Goal: Information Seeking & Learning: Learn about a topic

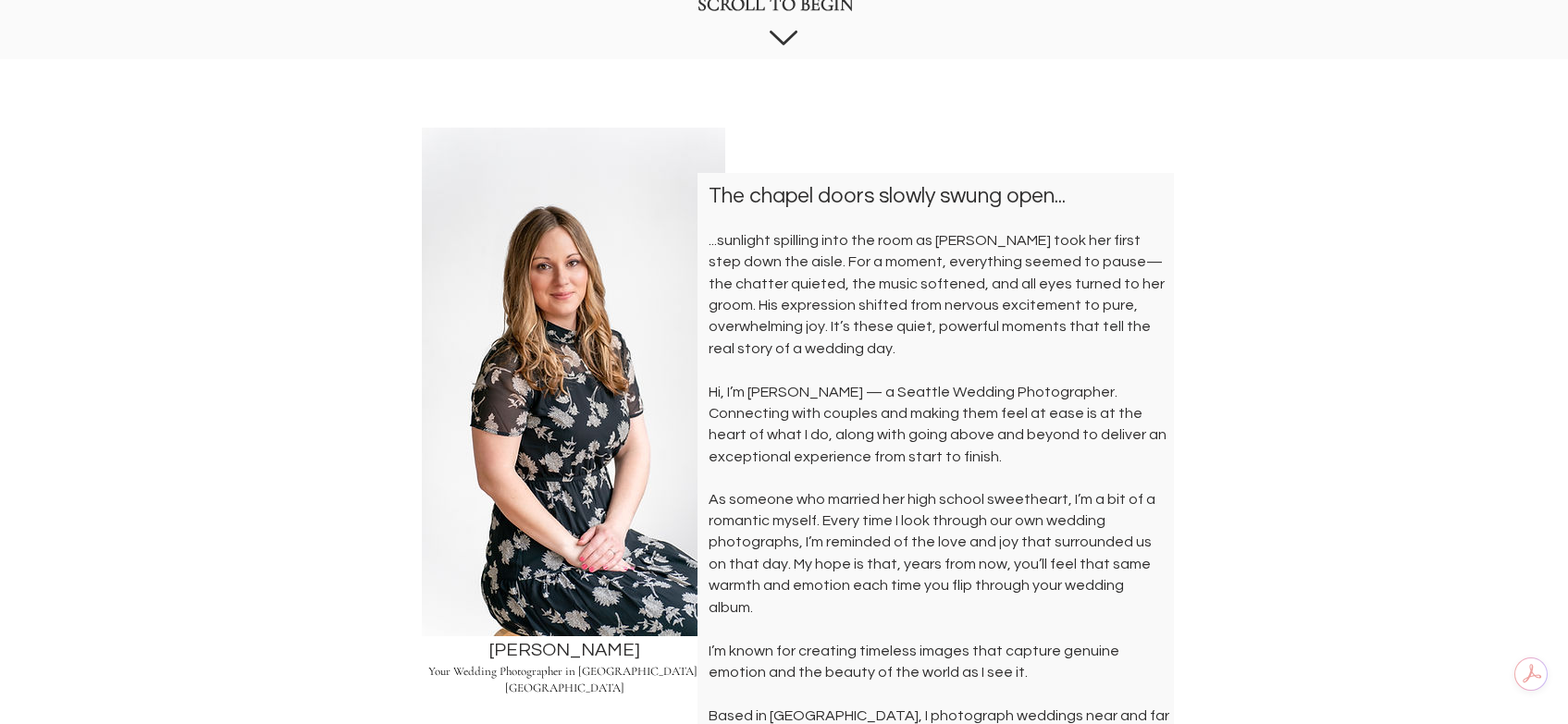
scroll to position [925, 0]
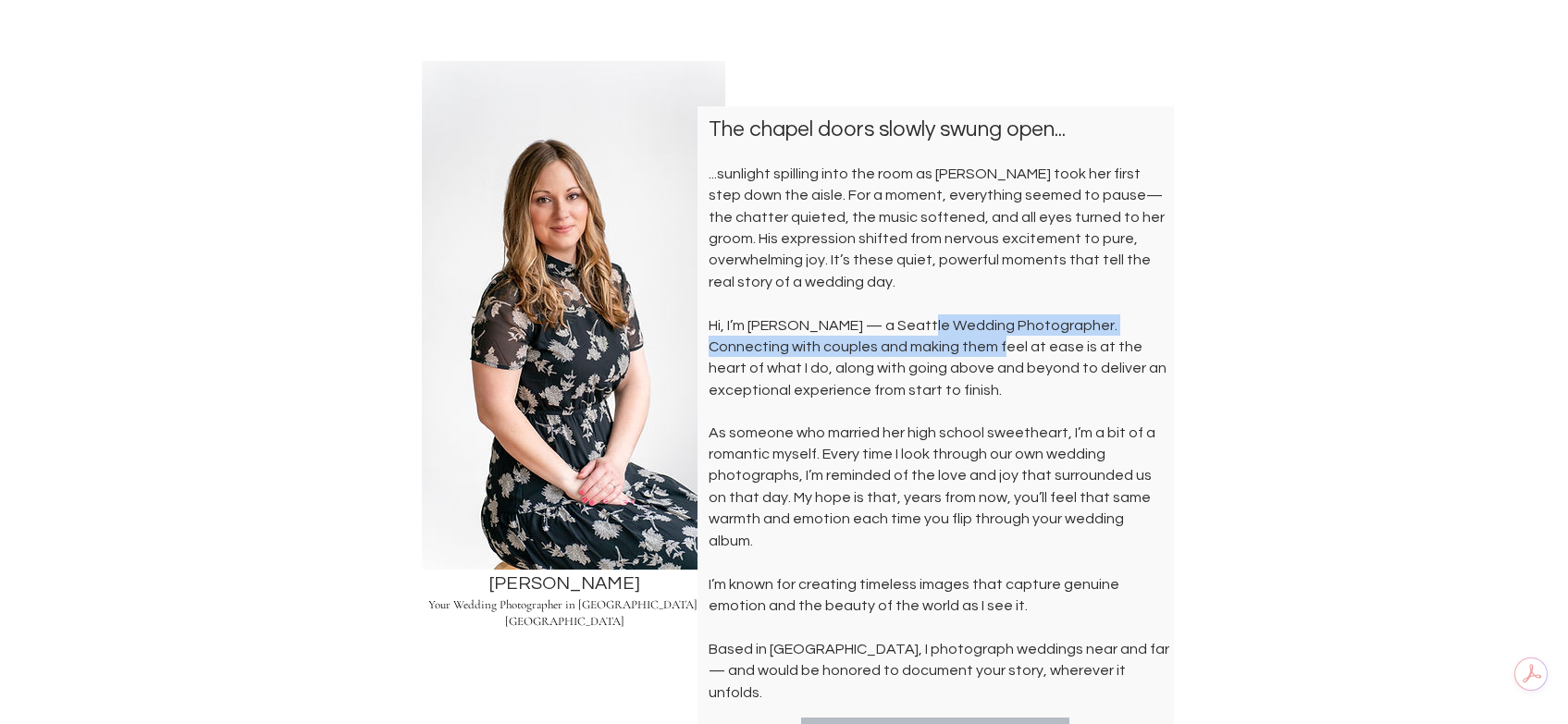
drag, startPoint x: 920, startPoint y: 309, endPoint x: 921, endPoint y: 324, distance: 15.0
click at [921, 324] on span "Hi, I’m Shantel — a Seattle Wedding Photographer. Connecting with couples and m…" at bounding box center [937, 358] width 458 height 79
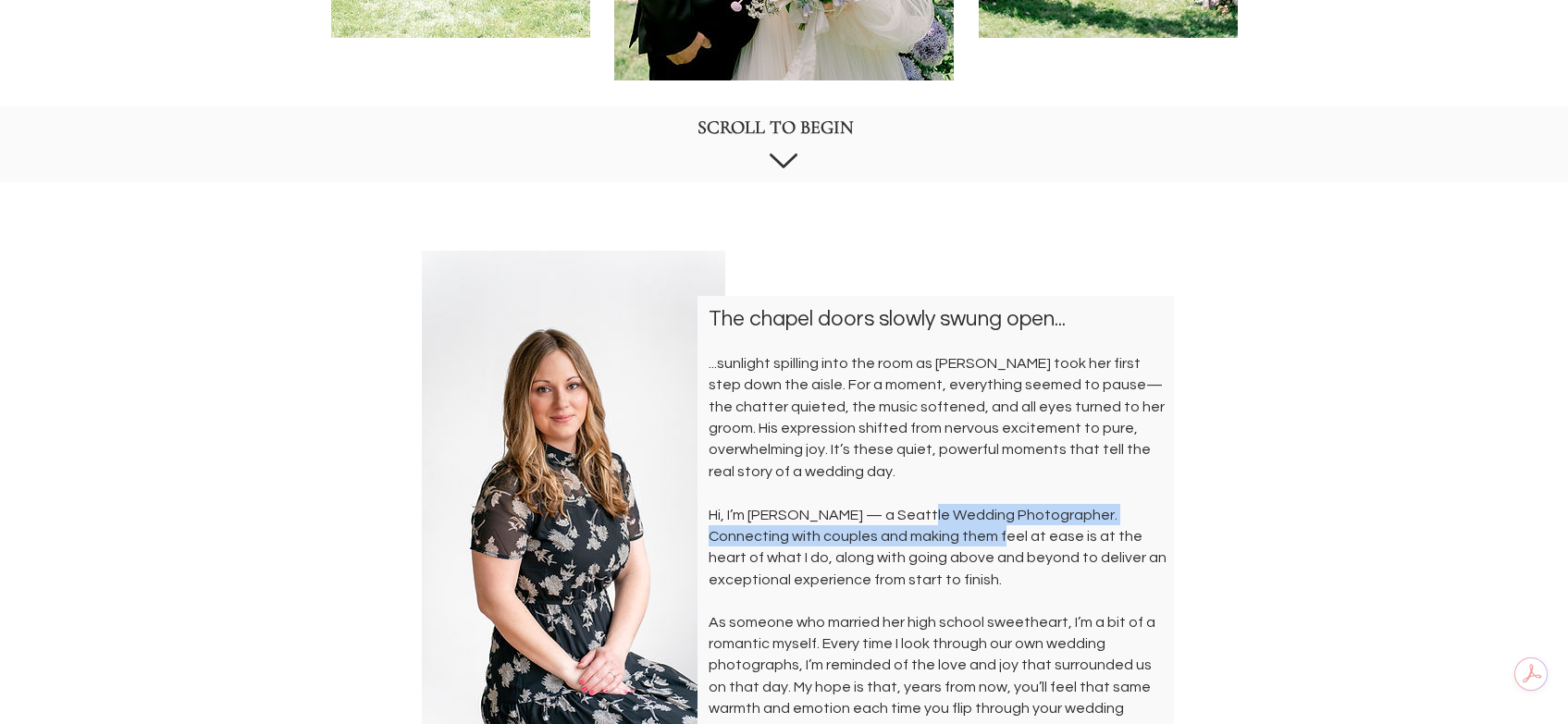
scroll to position [739, 0]
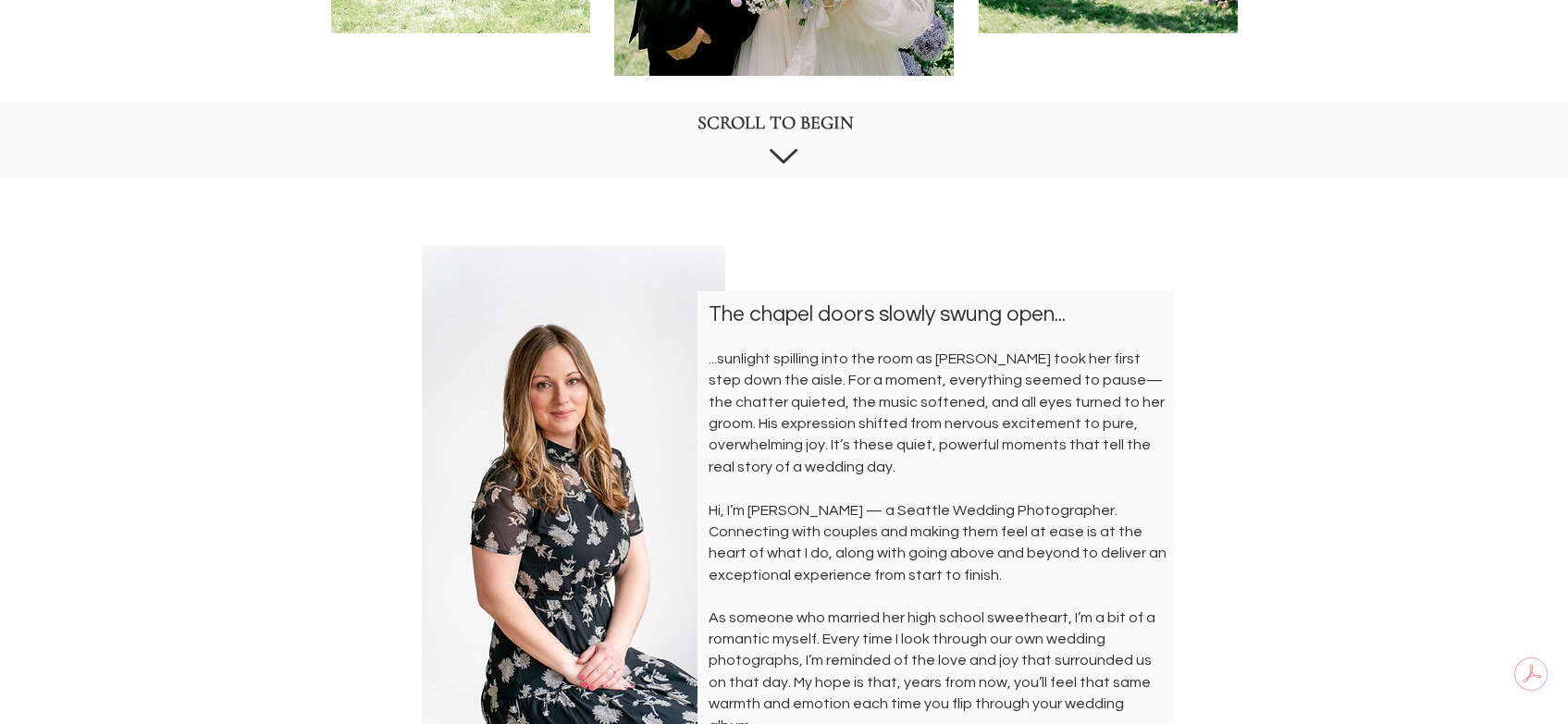
click at [770, 150] on icon "main content" at bounding box center [783, 156] width 28 height 15
click at [772, 151] on icon "main content" at bounding box center [783, 156] width 28 height 15
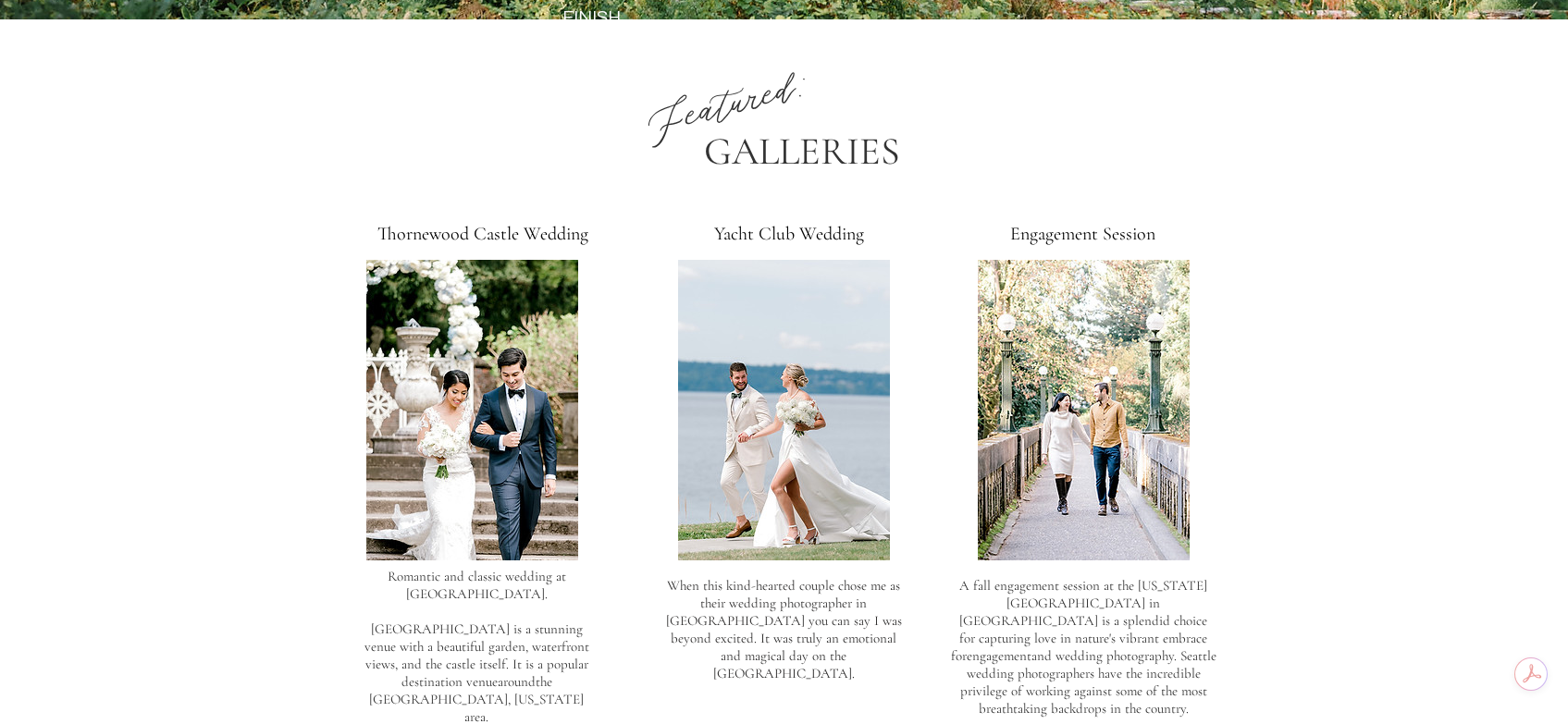
scroll to position [2775, 0]
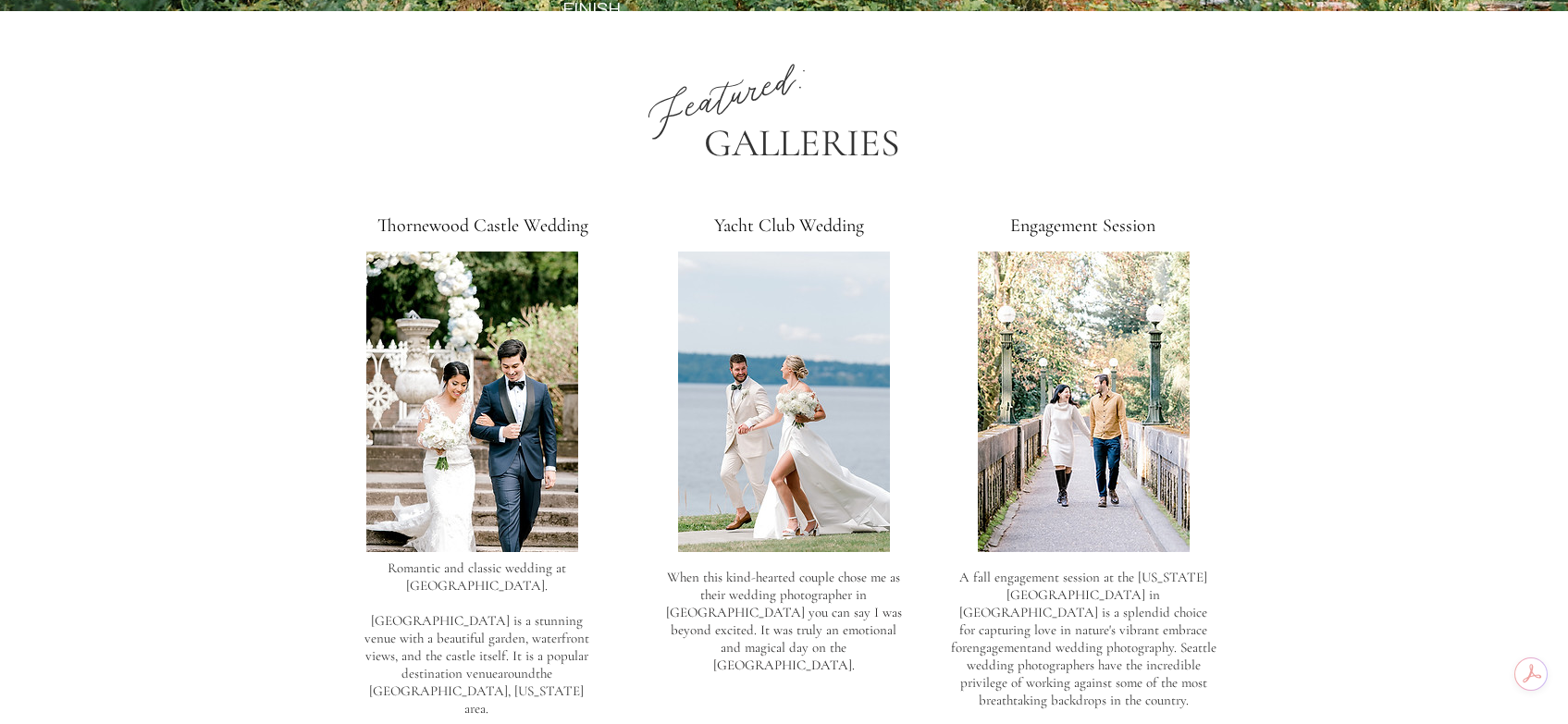
click at [459, 330] on img at bounding box center [471, 402] width 212 height 301
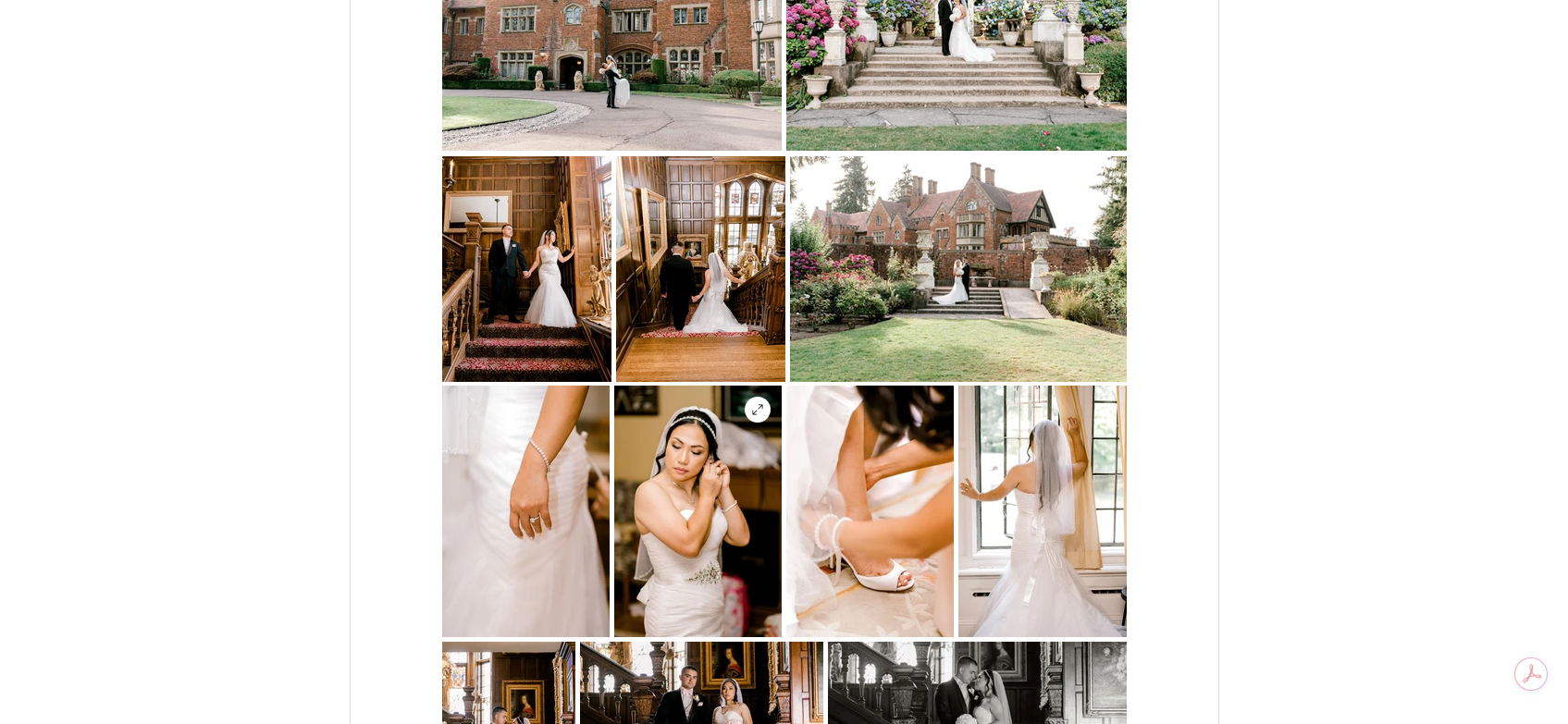
scroll to position [2590, 0]
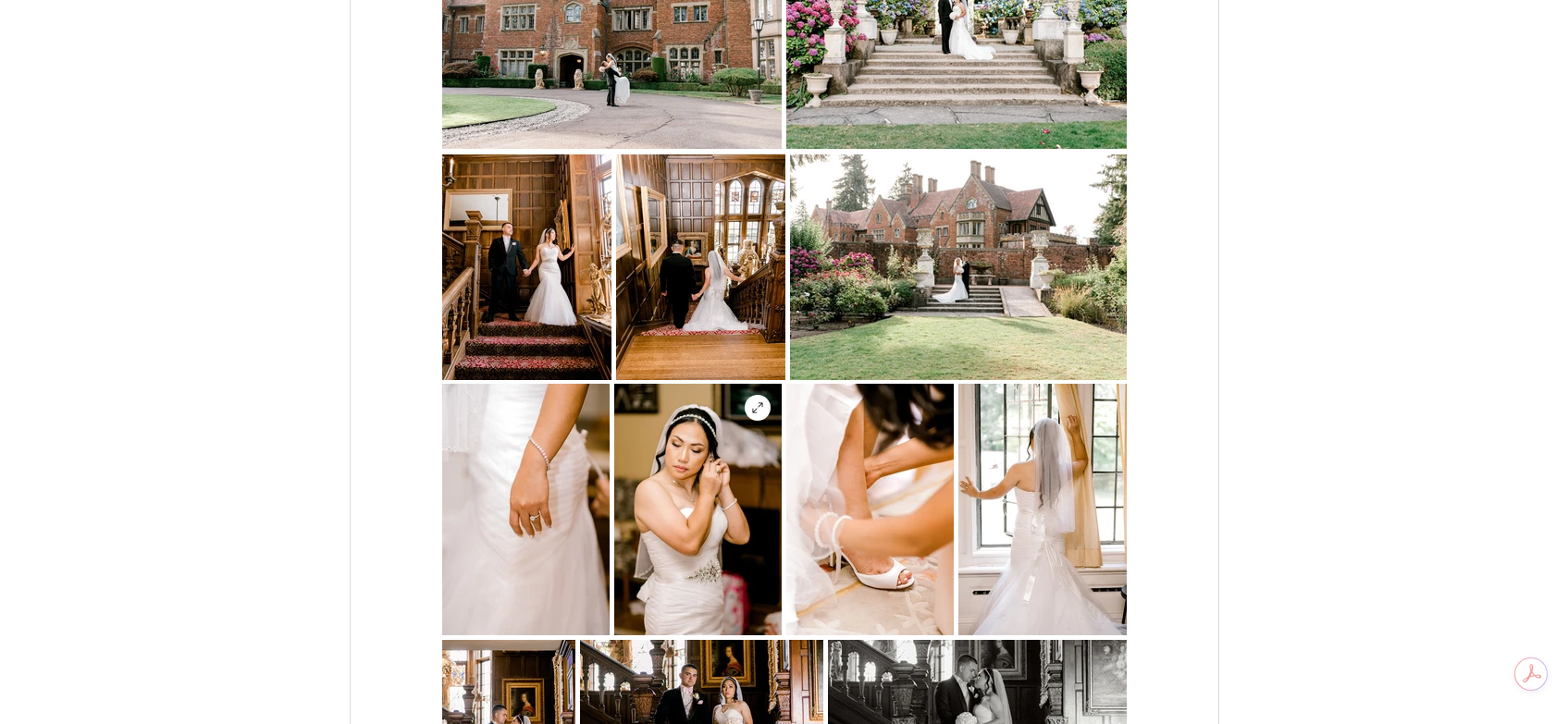
click at [664, 481] on img "main content" at bounding box center [698, 510] width 167 height 252
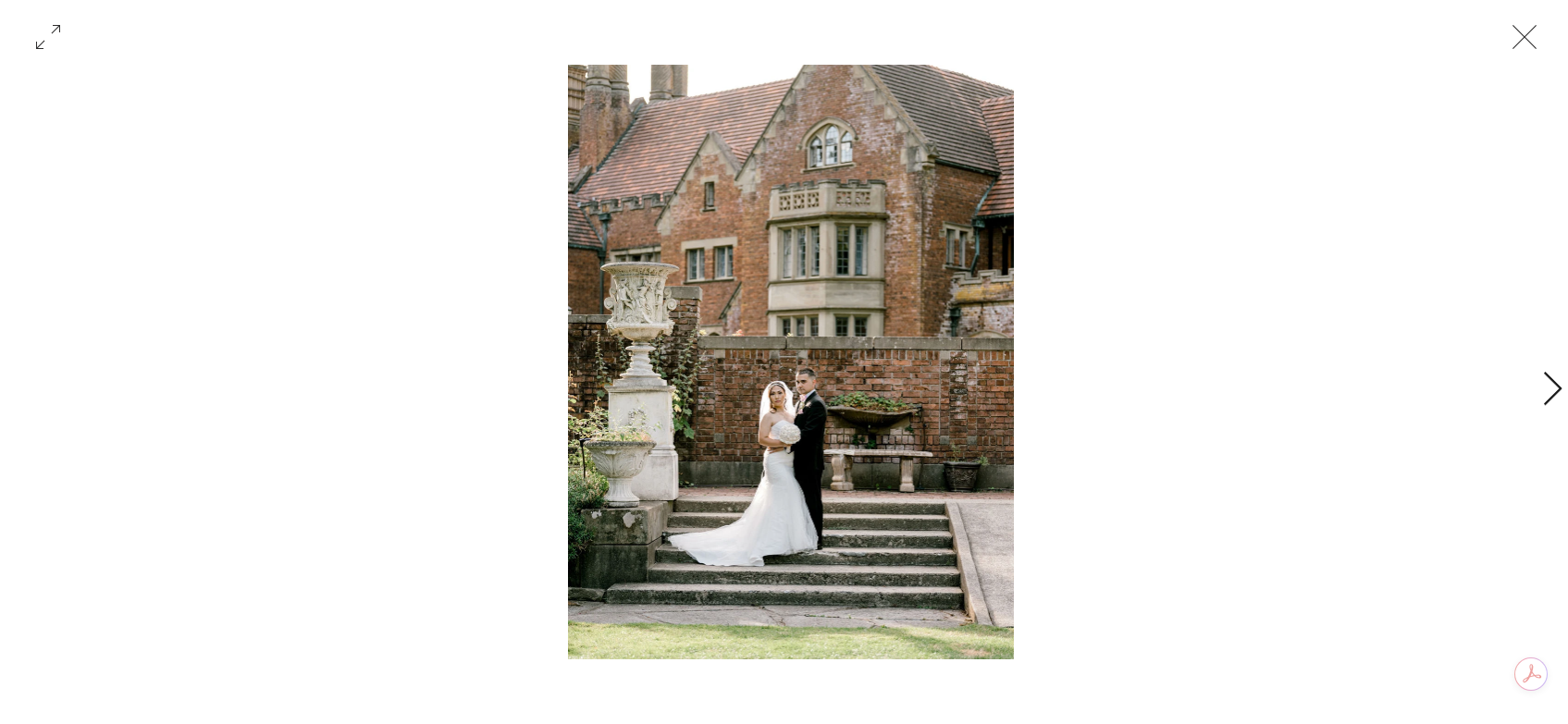
scroll to position [0, 20511]
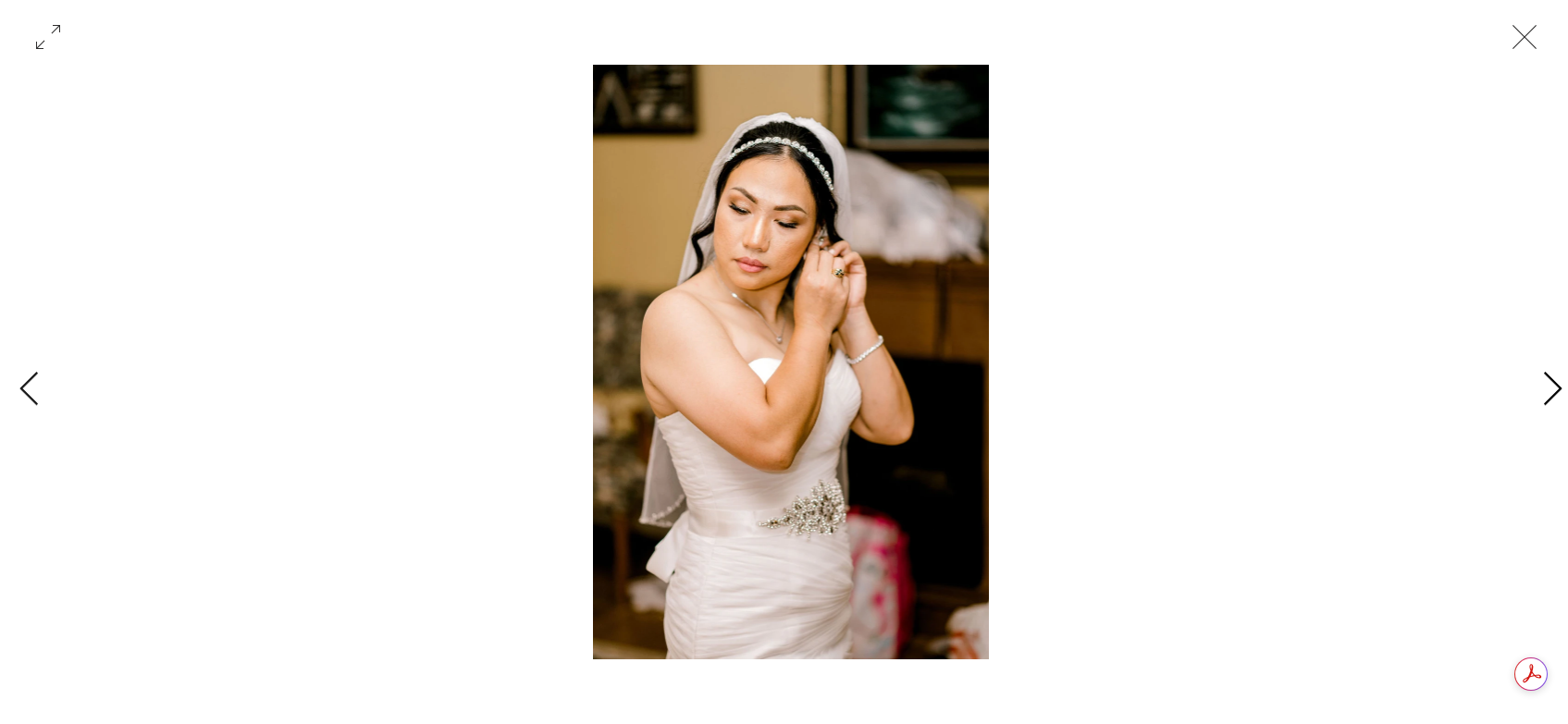
click at [1560, 391] on icon "Next Item" at bounding box center [1553, 389] width 21 height 36
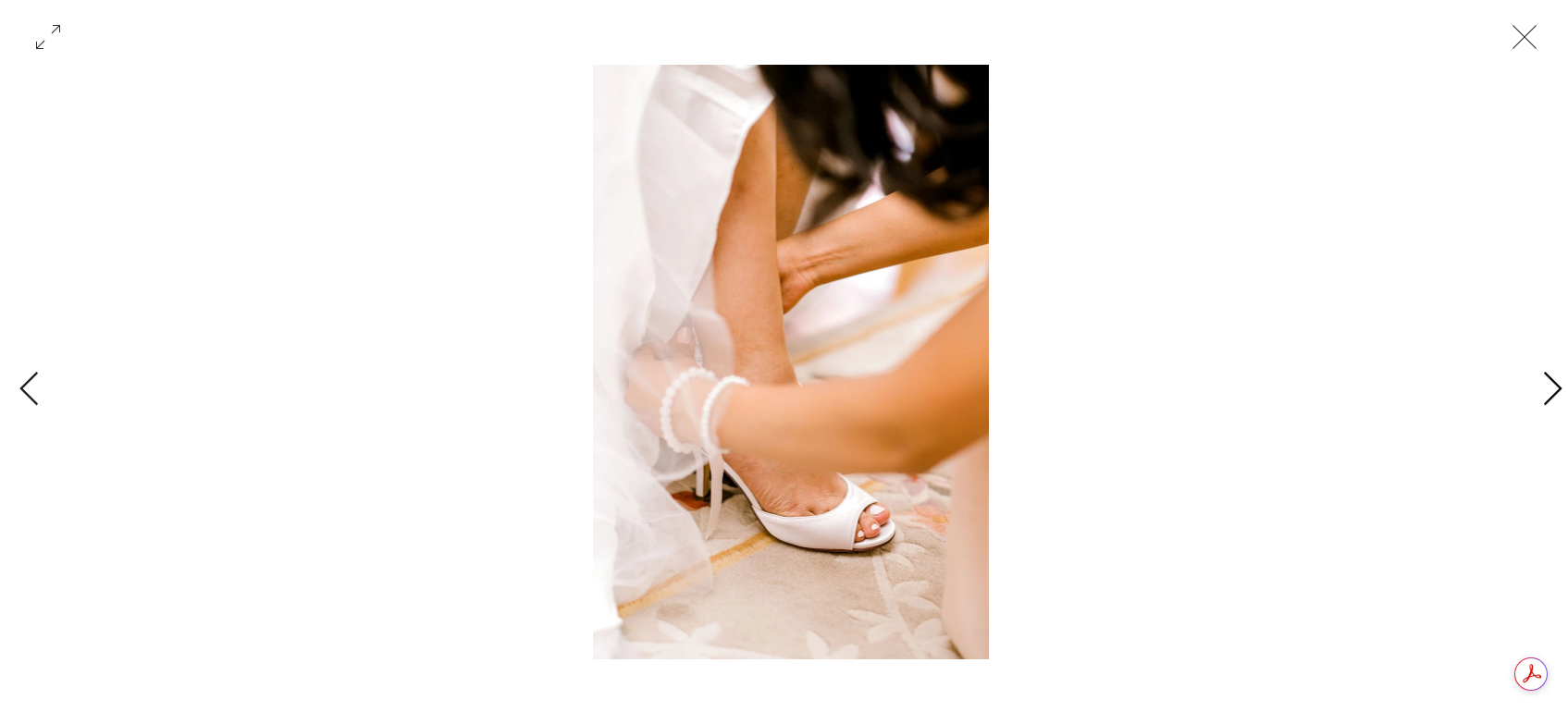
click at [1560, 391] on icon "Next Item" at bounding box center [1553, 389] width 21 height 36
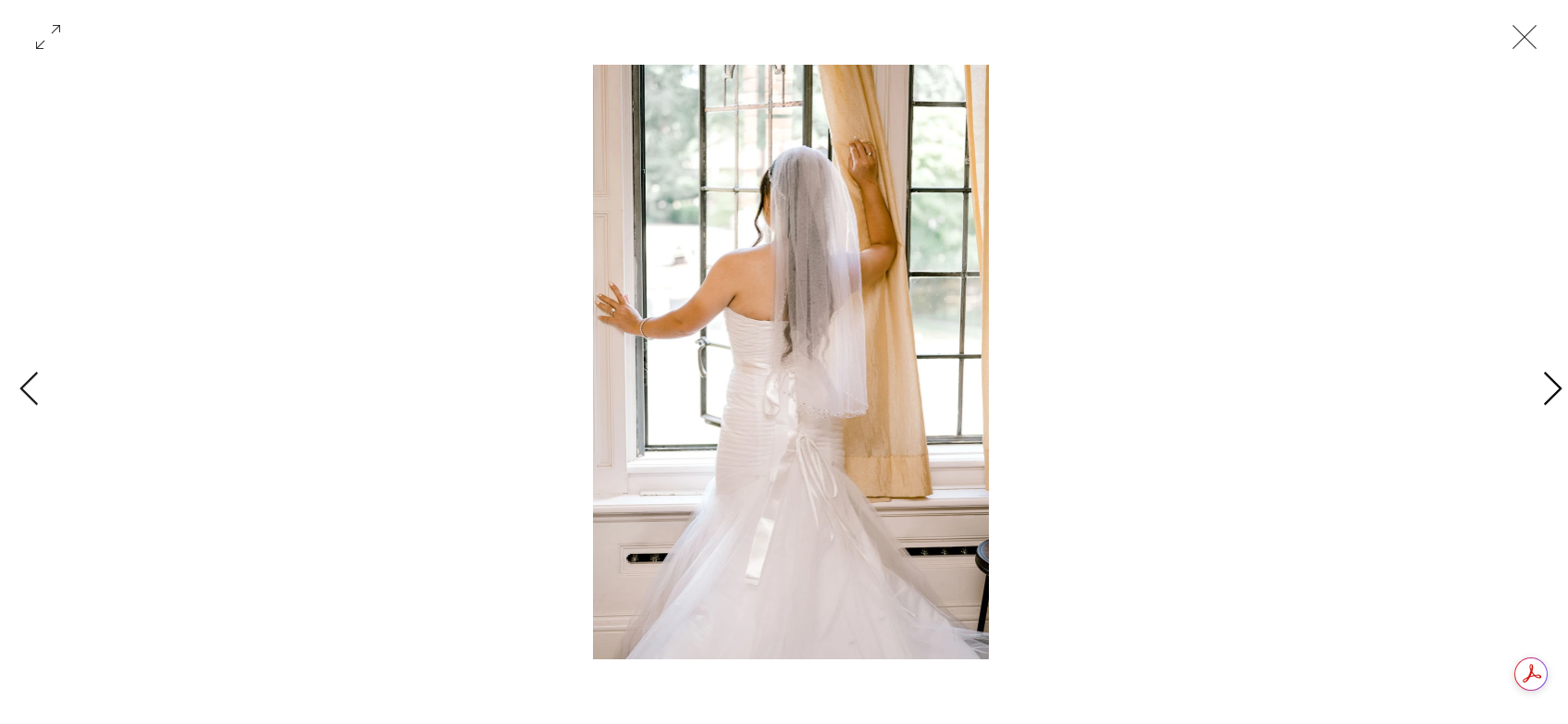
scroll to position [0, 23441]
click at [1560, 391] on icon "Next Item" at bounding box center [1553, 389] width 21 height 36
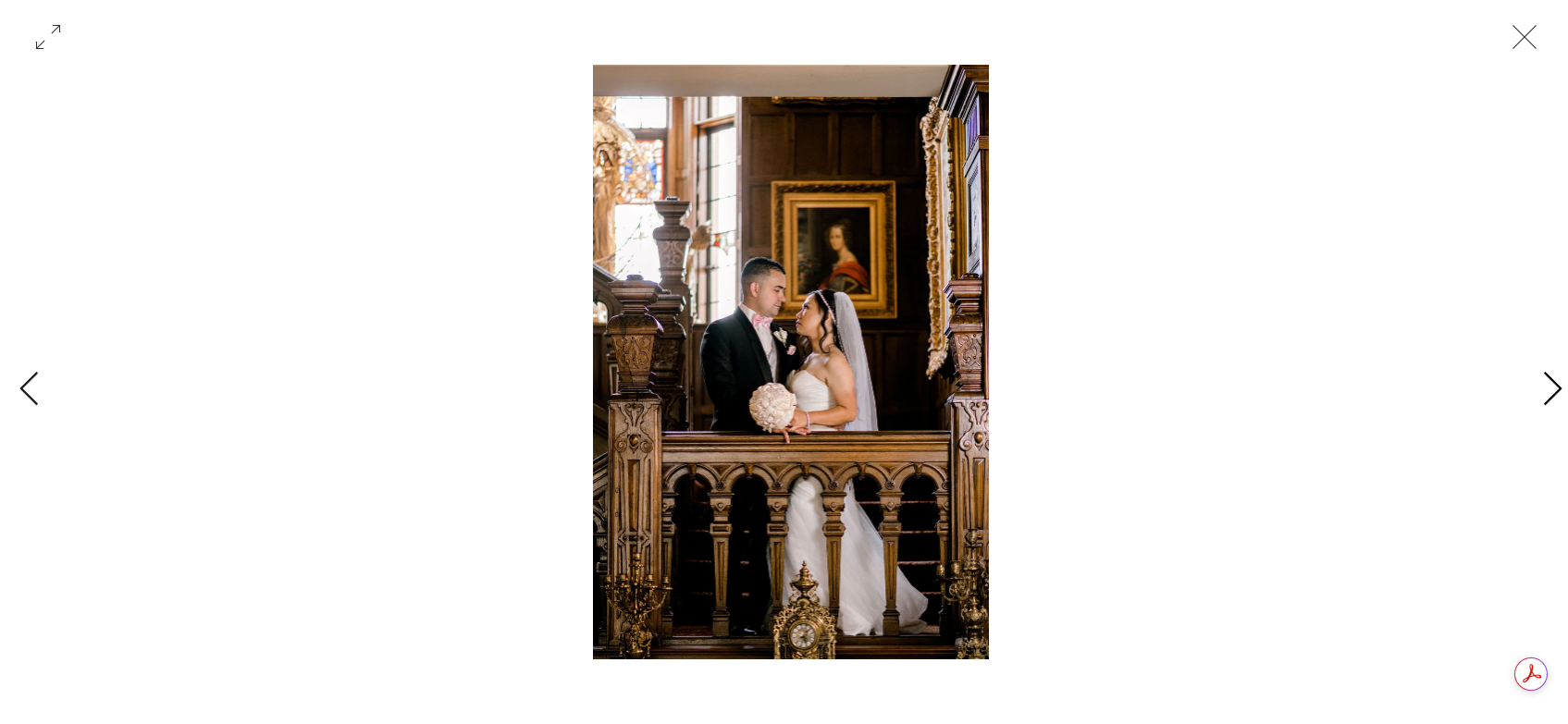
click at [1560, 391] on icon "Next Item" at bounding box center [1553, 389] width 21 height 36
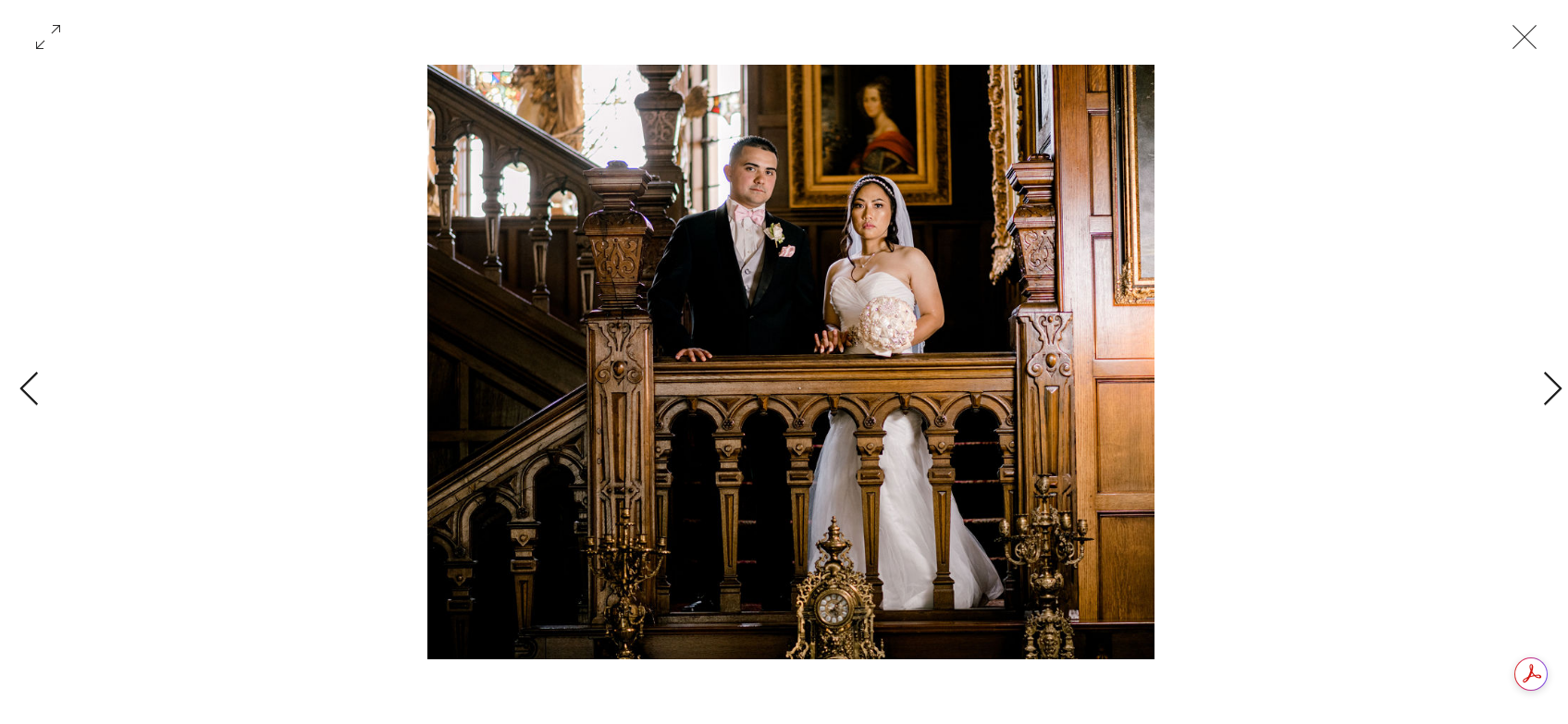
click at [746, 373] on img "Gallery with 38 items" at bounding box center [790, 362] width 727 height 594
click at [1552, 391] on icon "Next Item" at bounding box center [1553, 389] width 21 height 36
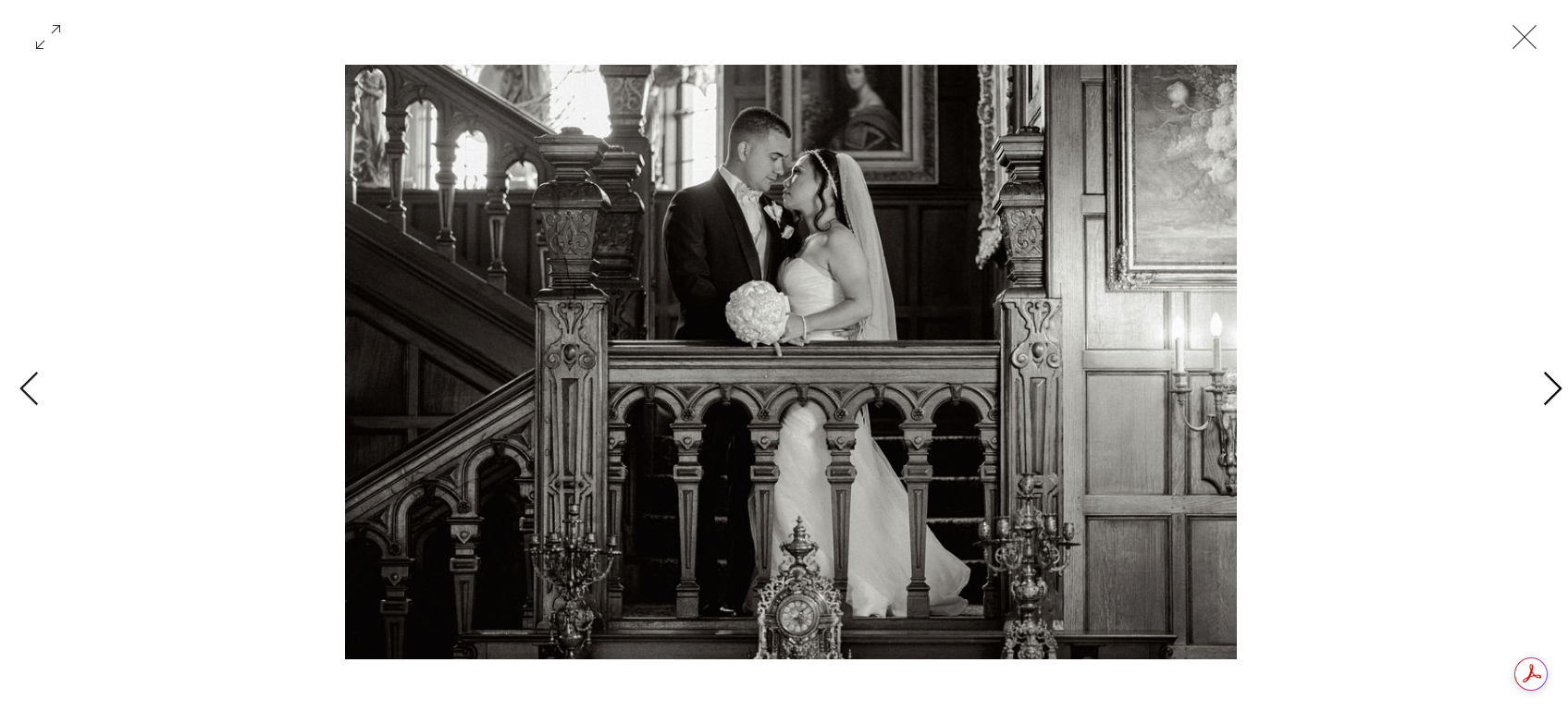
click at [1548, 385] on icon "Next Item" at bounding box center [1553, 389] width 21 height 36
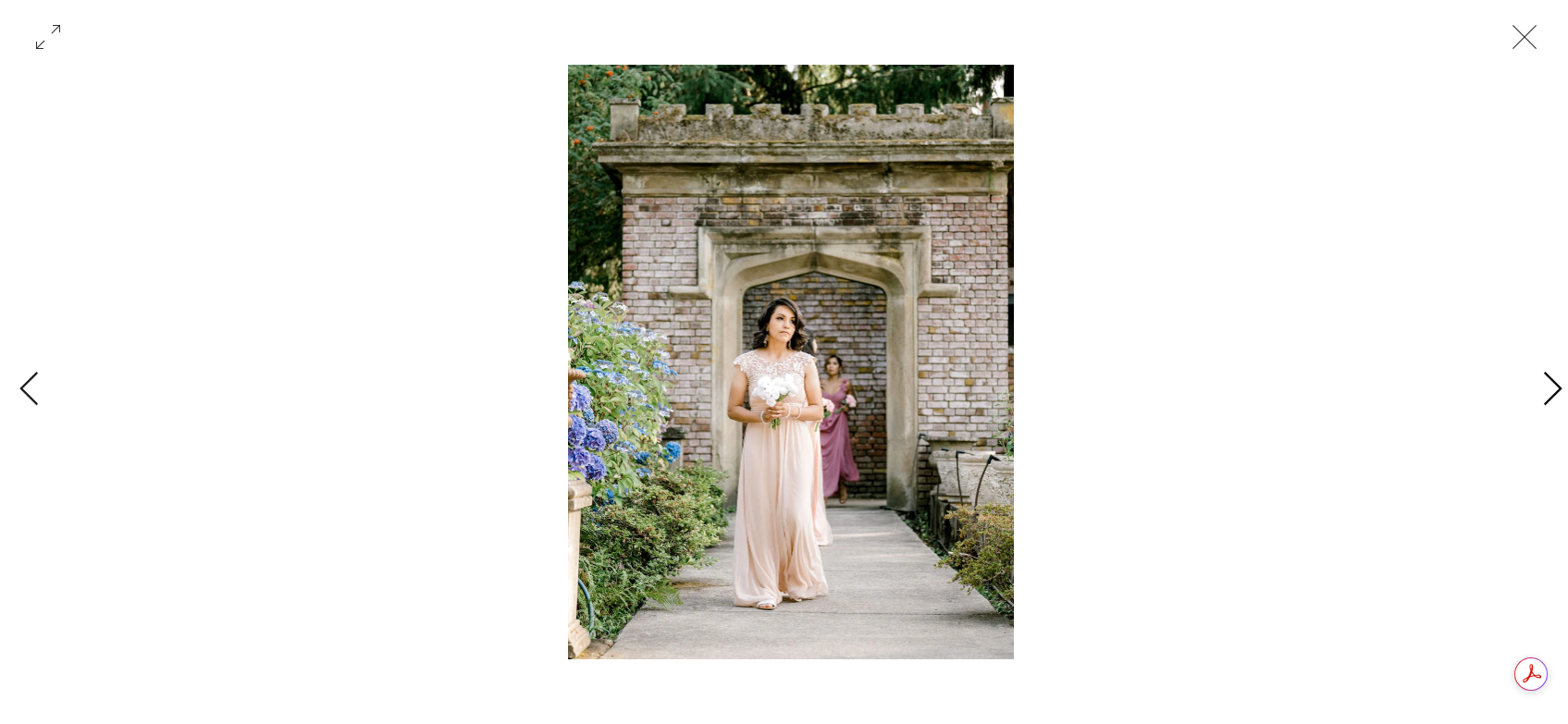
scroll to position [0, 29301]
click at [1548, 385] on icon "Next Item" at bounding box center [1553, 389] width 21 height 36
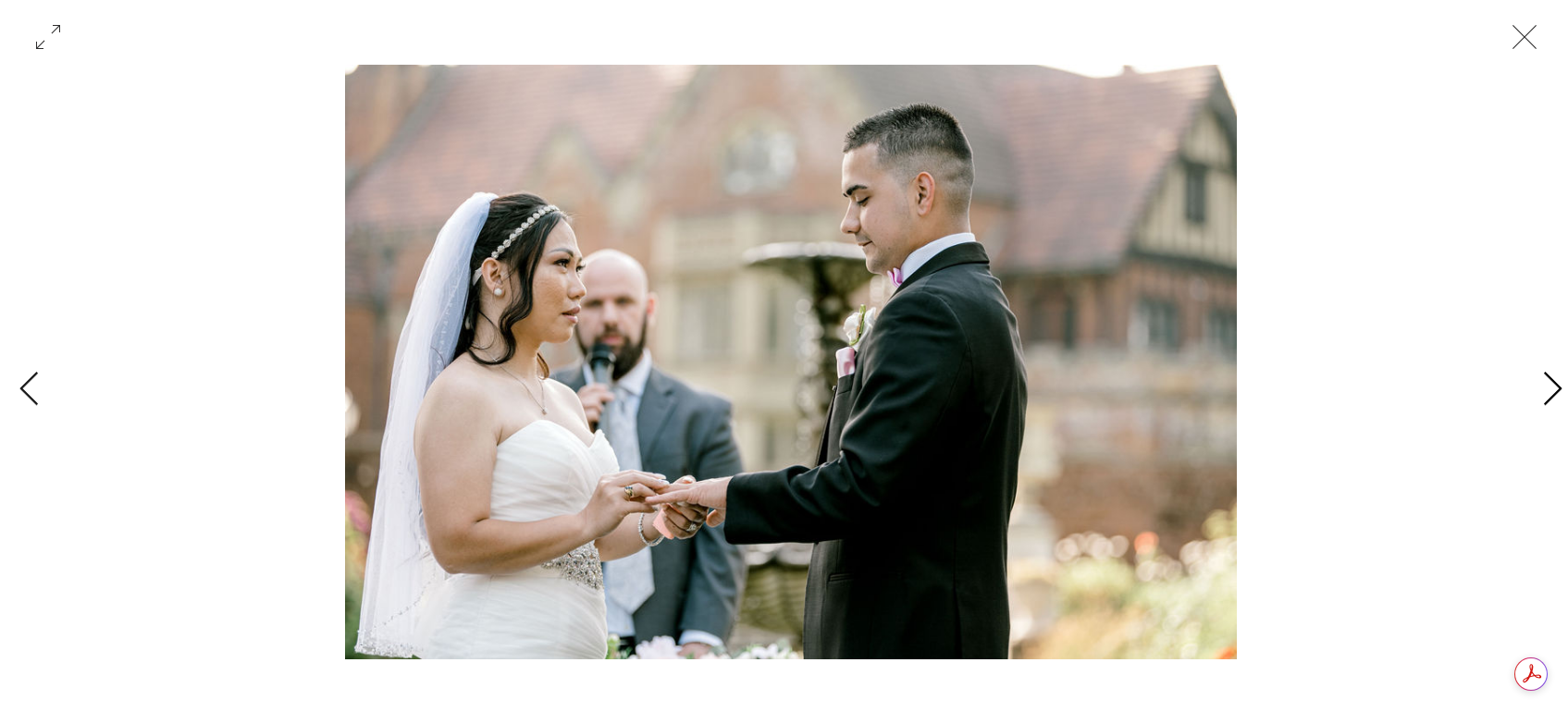
click at [1548, 385] on icon "Next Item" at bounding box center [1553, 389] width 21 height 36
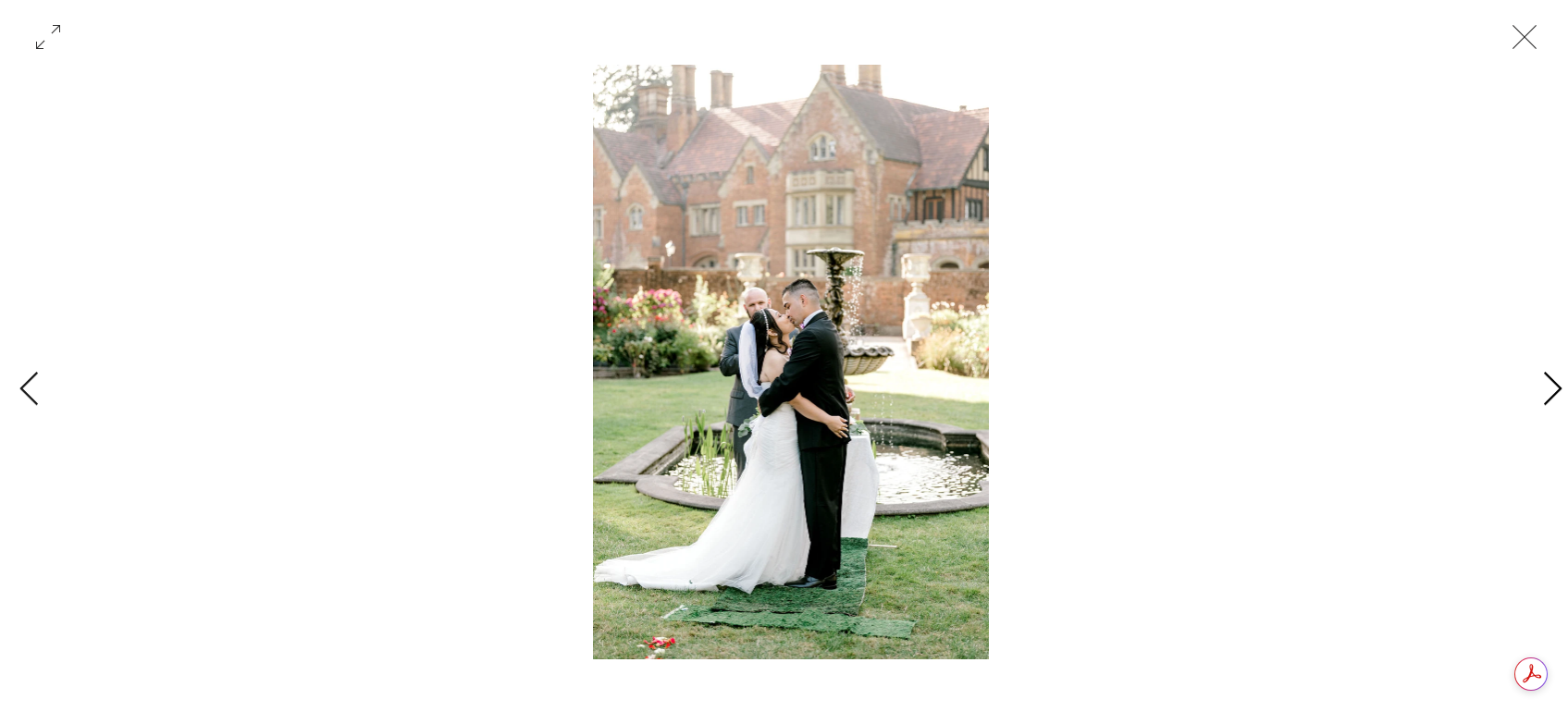
scroll to position [0, 32231]
click at [1548, 385] on icon "Next Item" at bounding box center [1553, 389] width 21 height 36
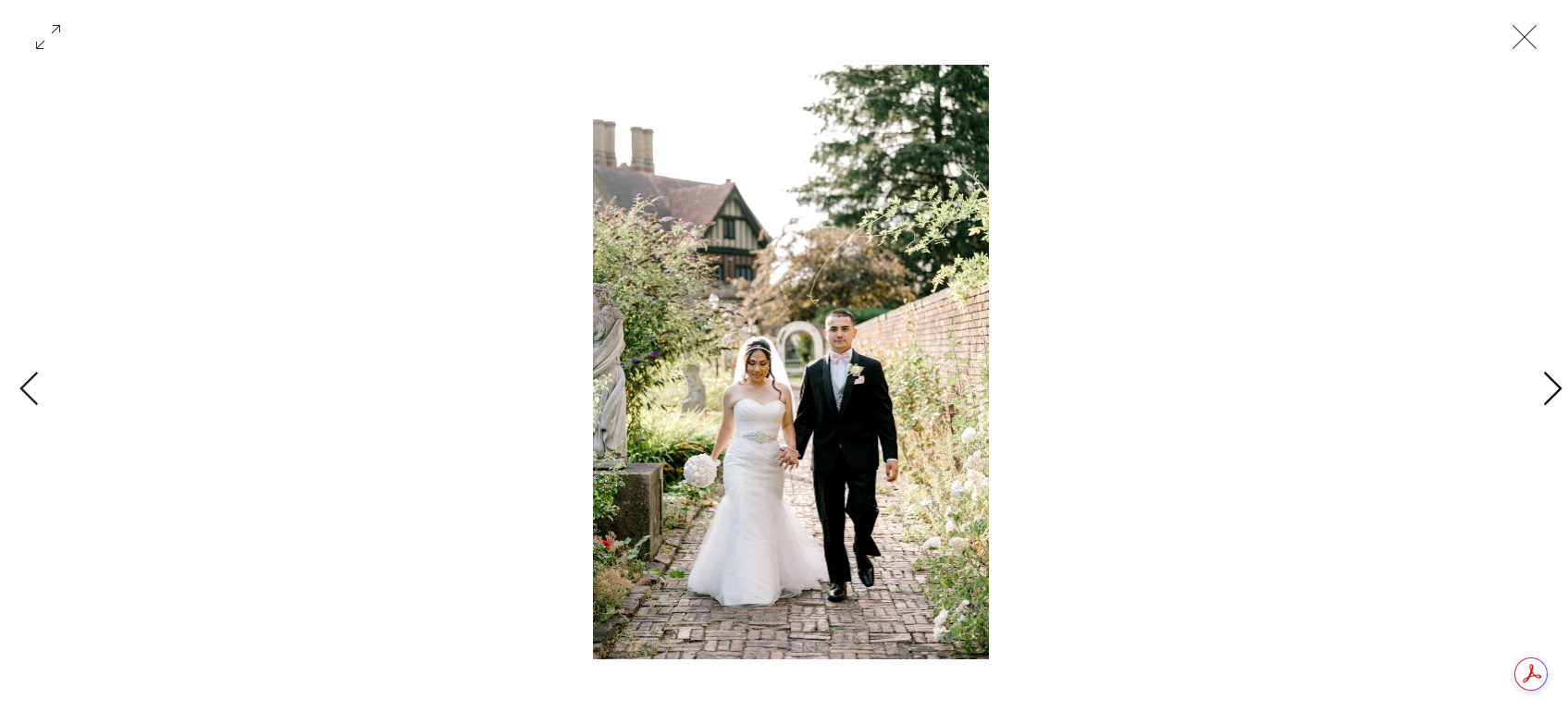
click at [1548, 385] on icon "Next Item" at bounding box center [1553, 389] width 21 height 36
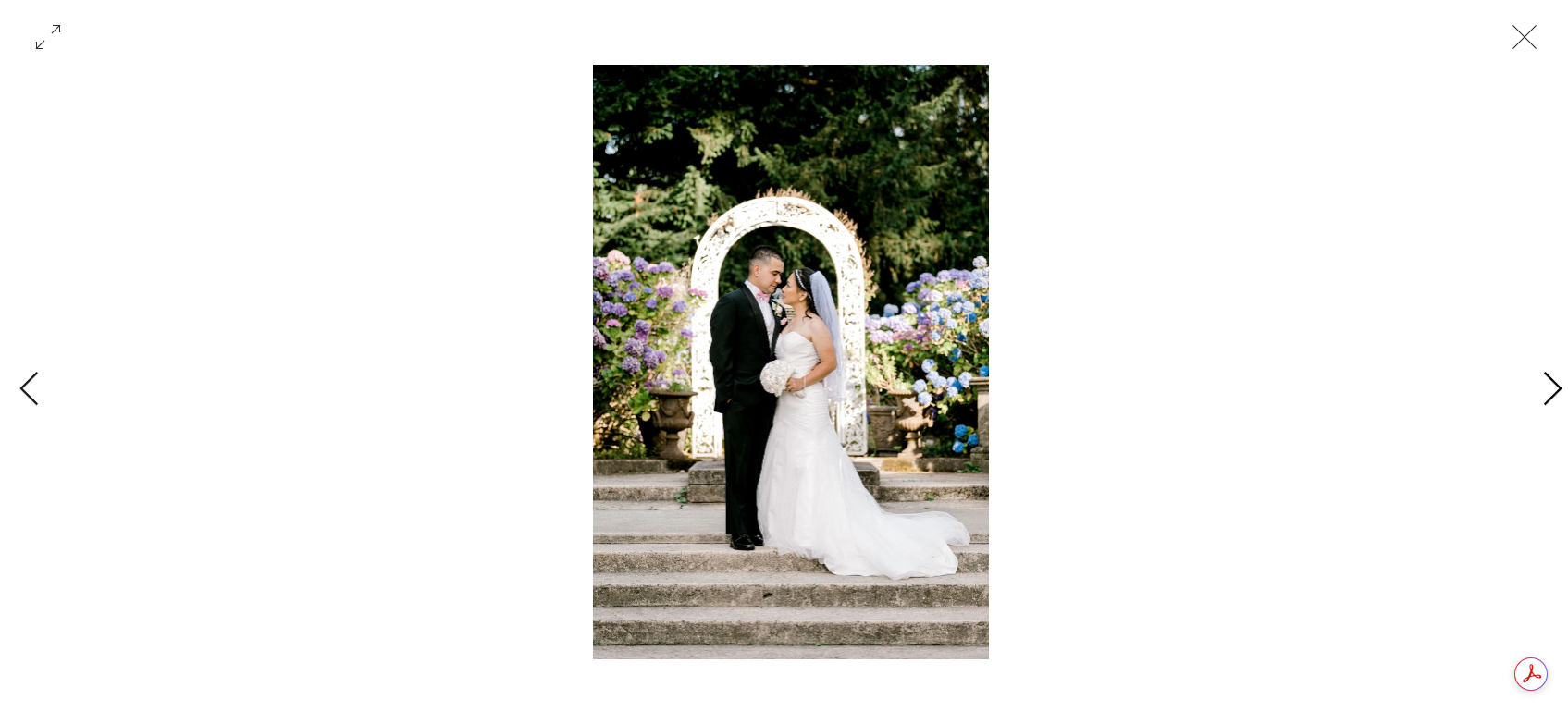
click at [1548, 385] on icon "Next Item" at bounding box center [1553, 389] width 21 height 36
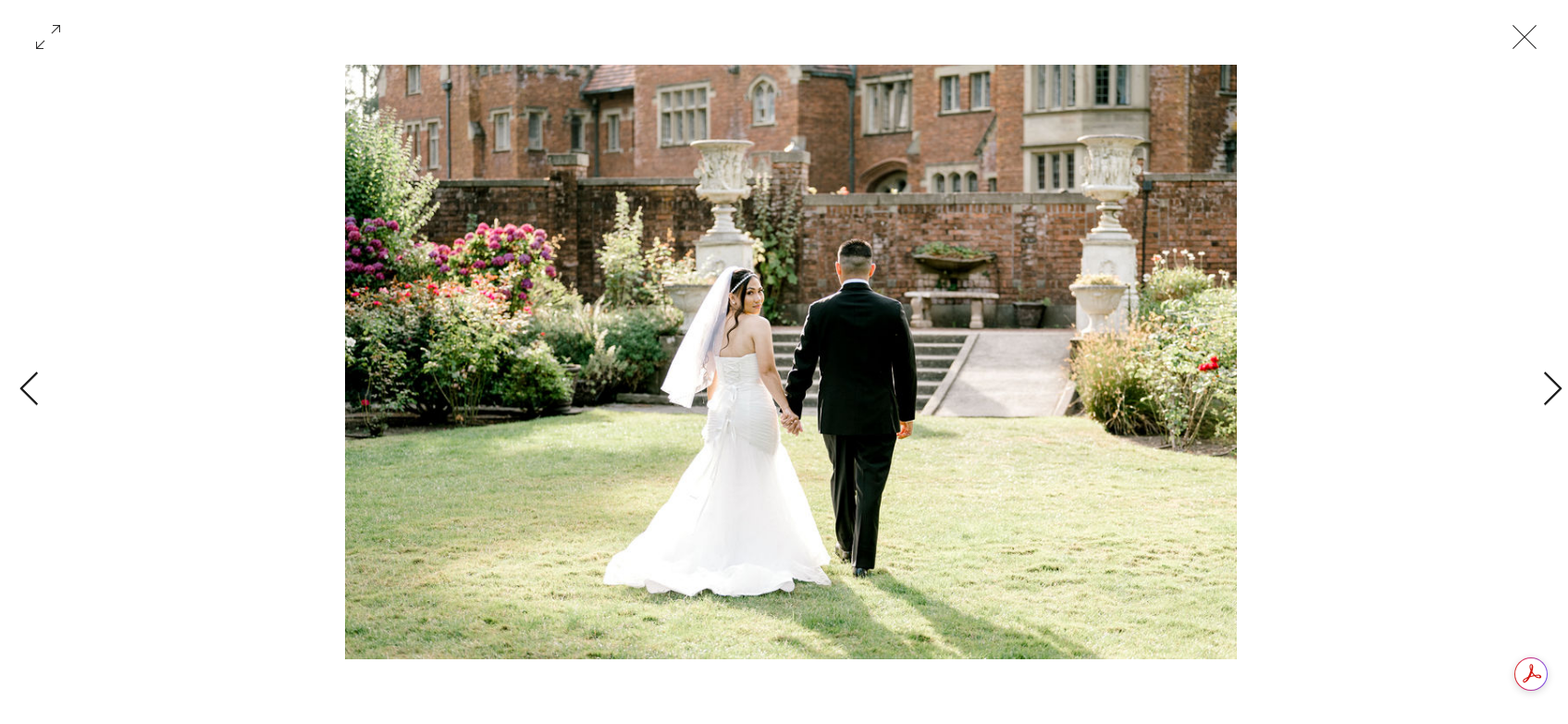
click at [1527, 43] on icon "Close" at bounding box center [1523, 37] width 55 height 55
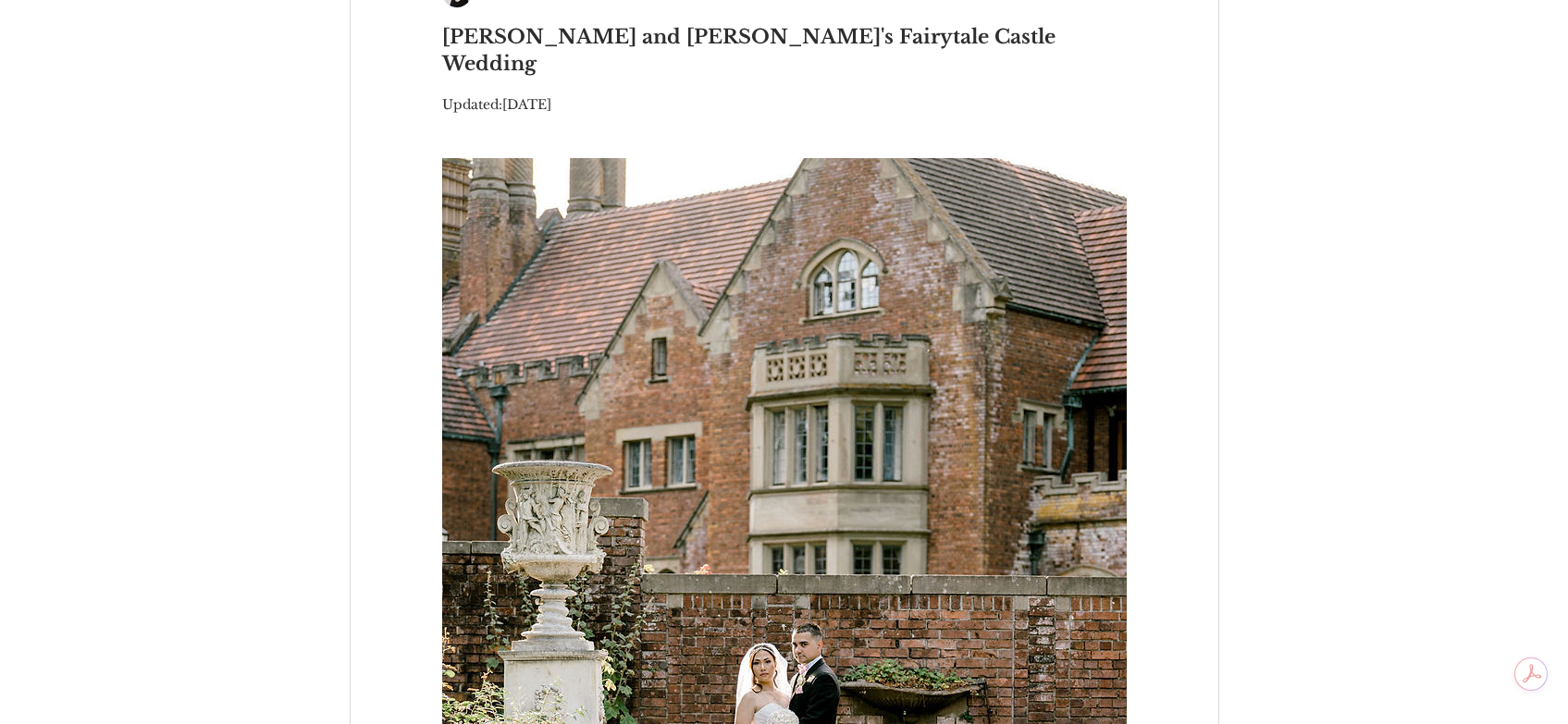
scroll to position [0, 0]
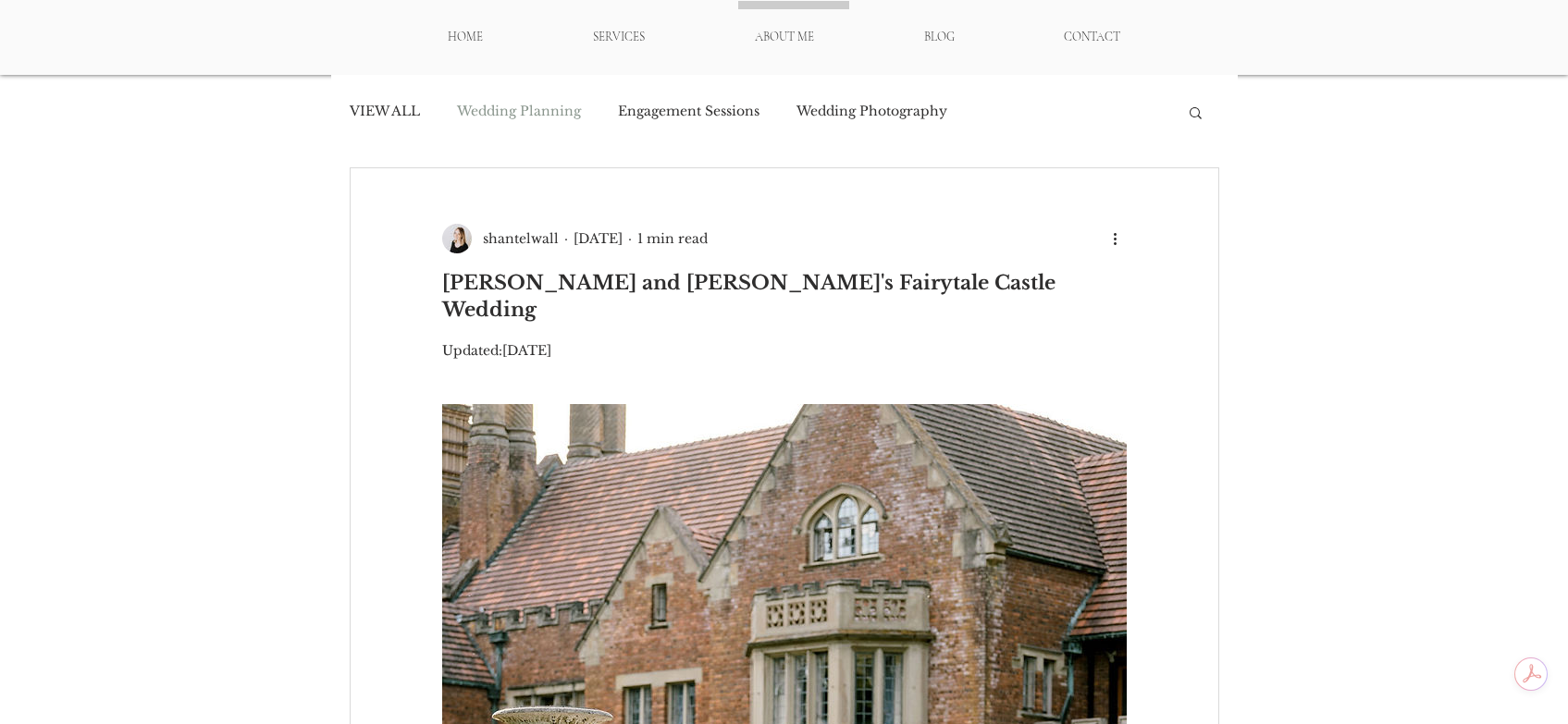
click at [519, 112] on link "Wedding Planning" at bounding box center [519, 111] width 124 height 18
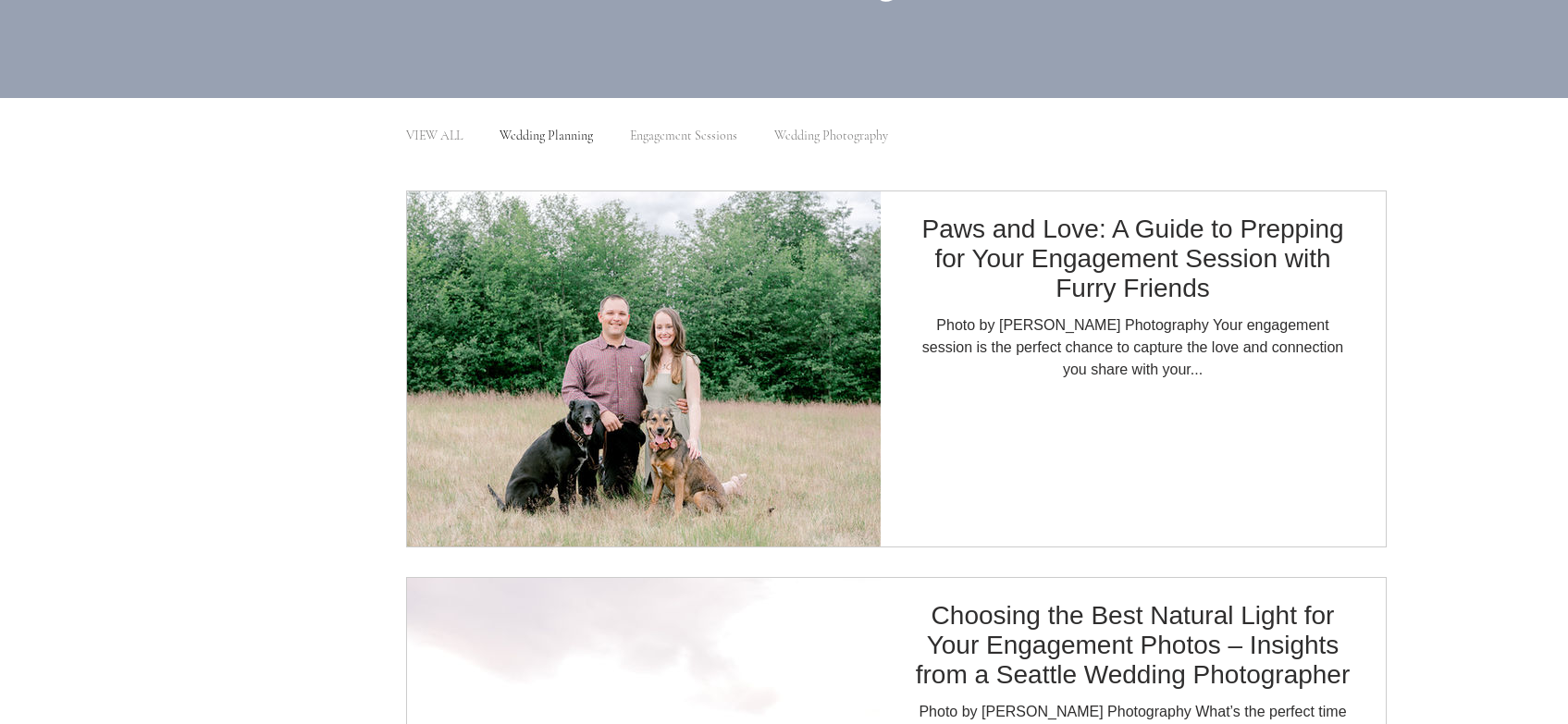
scroll to position [463, 0]
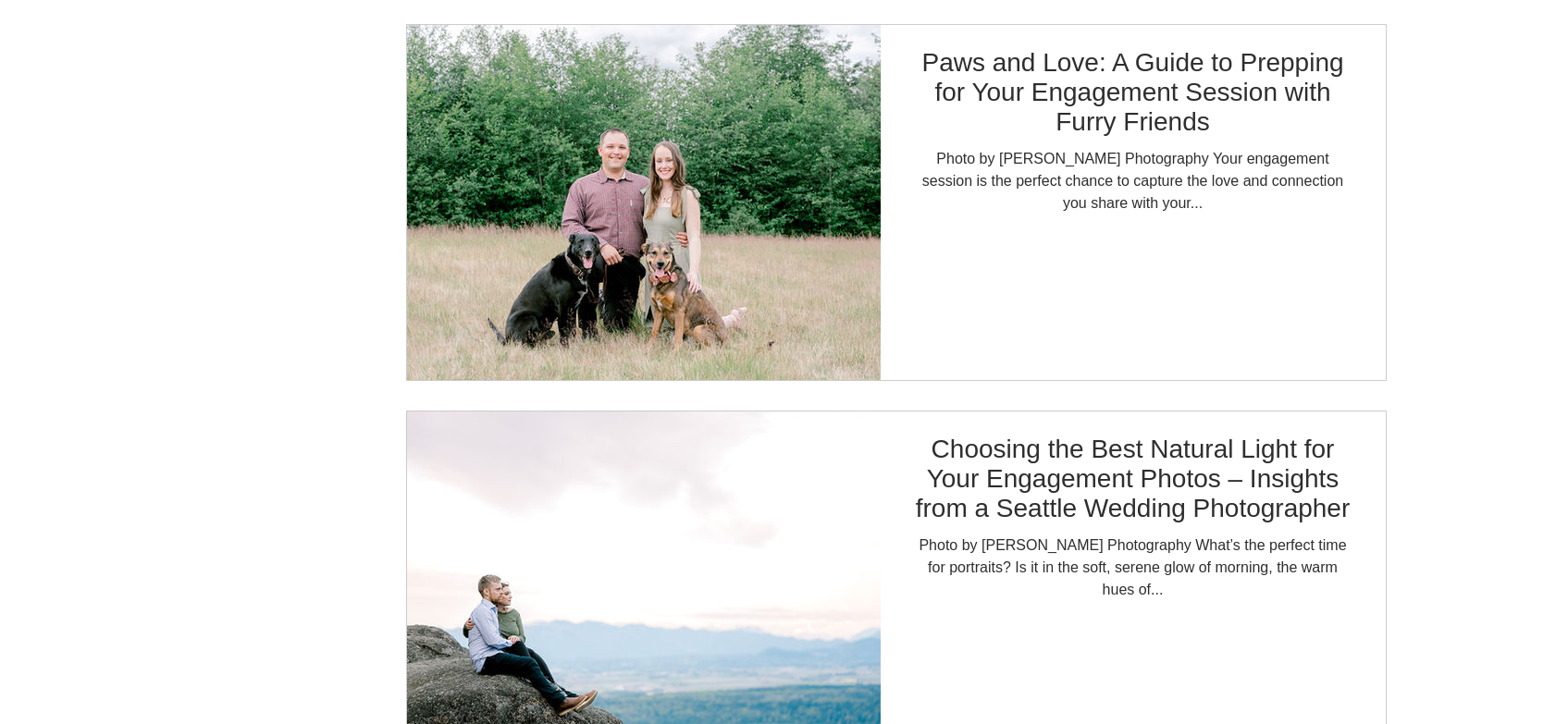
click at [706, 199] on img "Blog feed" at bounding box center [643, 202] width 475 height 357
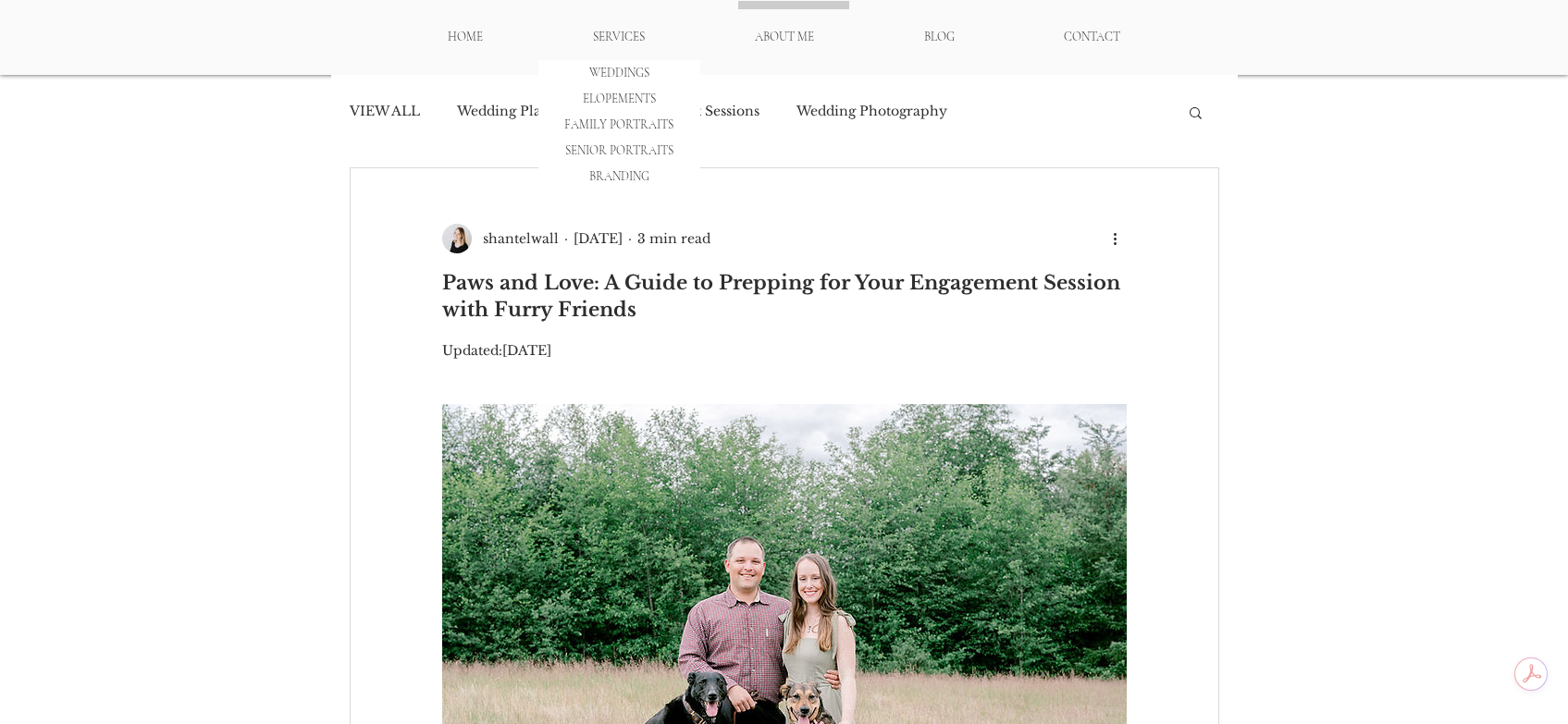
click at [622, 117] on p "FAMILY PORTRAITS" at bounding box center [618, 125] width 121 height 26
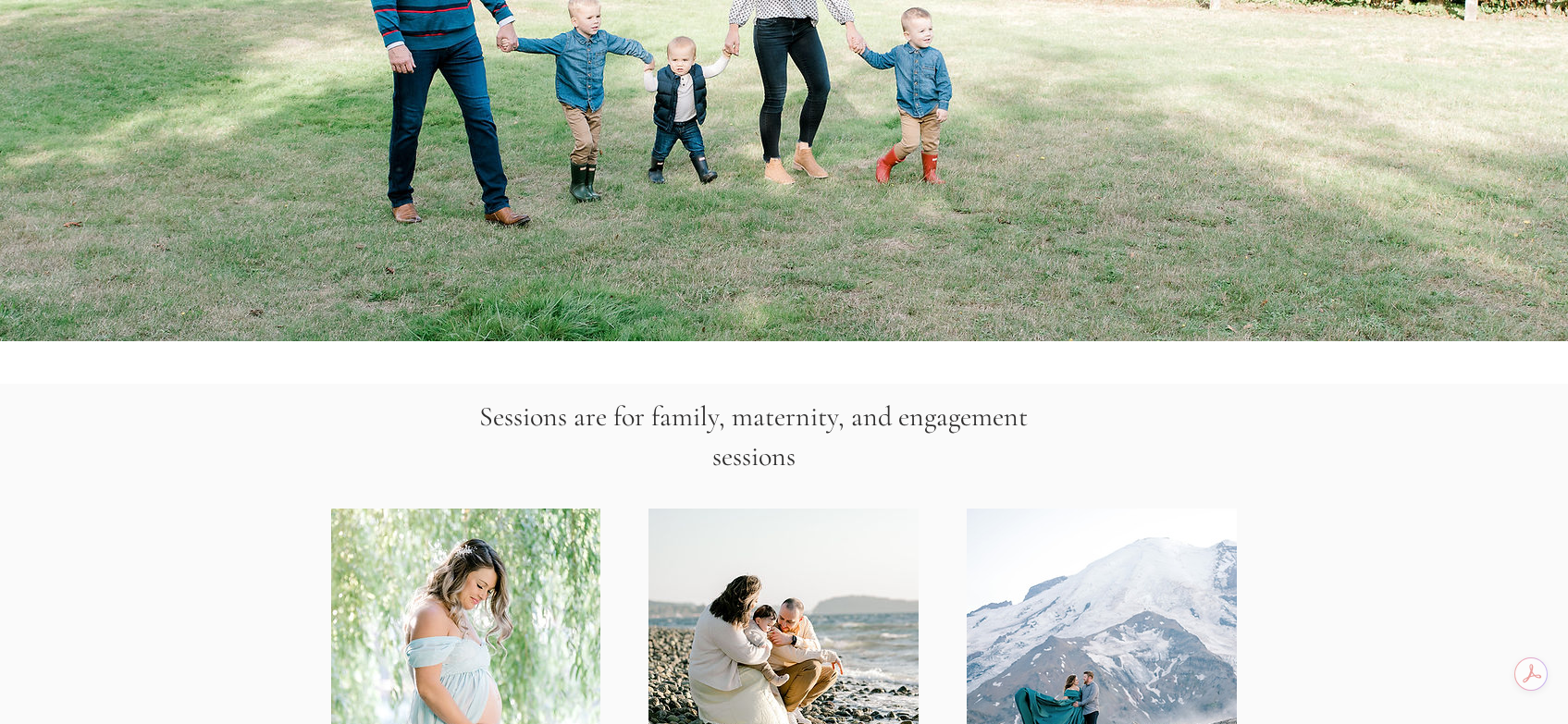
scroll to position [1665, 0]
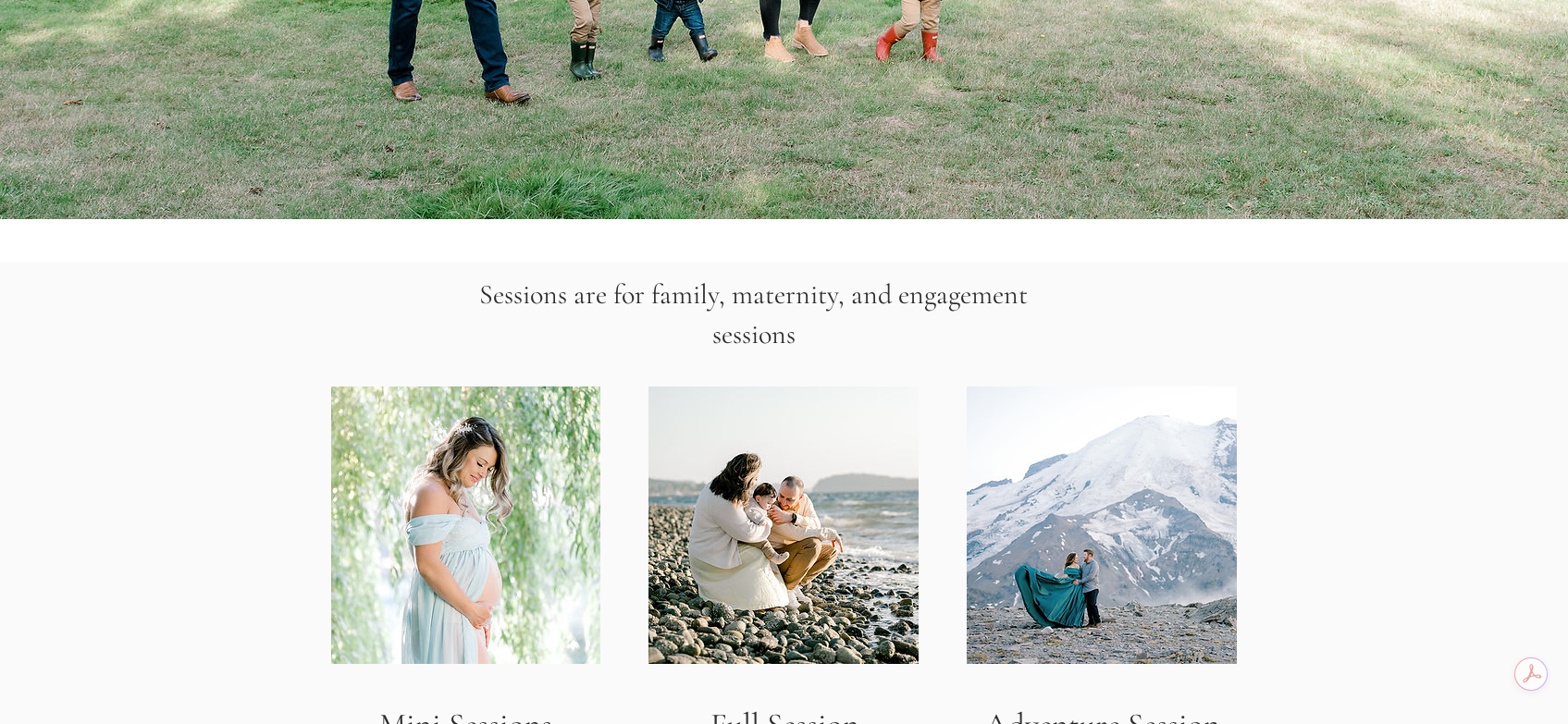
click at [511, 446] on img "main content" at bounding box center [466, 525] width 269 height 278
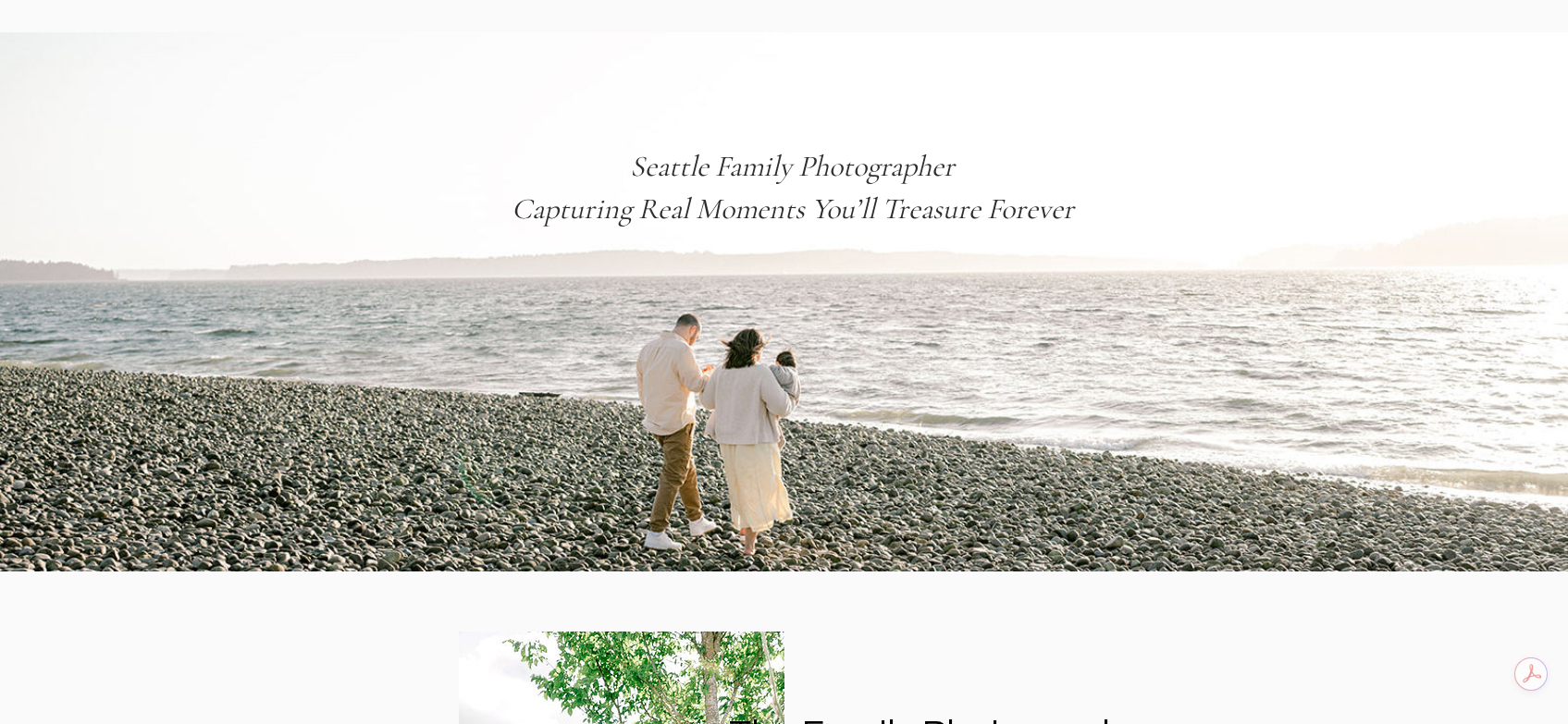
scroll to position [0, 0]
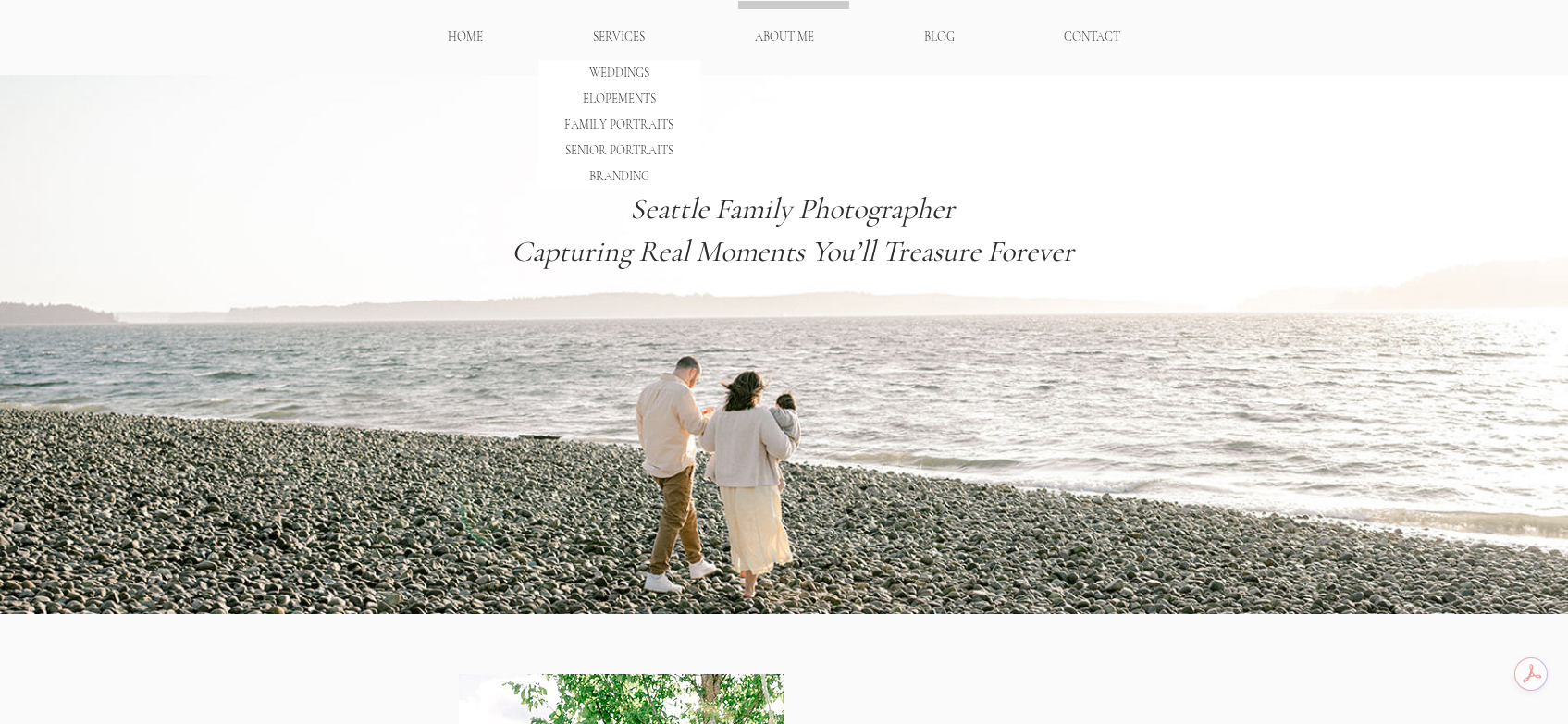
click at [636, 176] on p "BRANDING" at bounding box center [618, 176] width 73 height 26
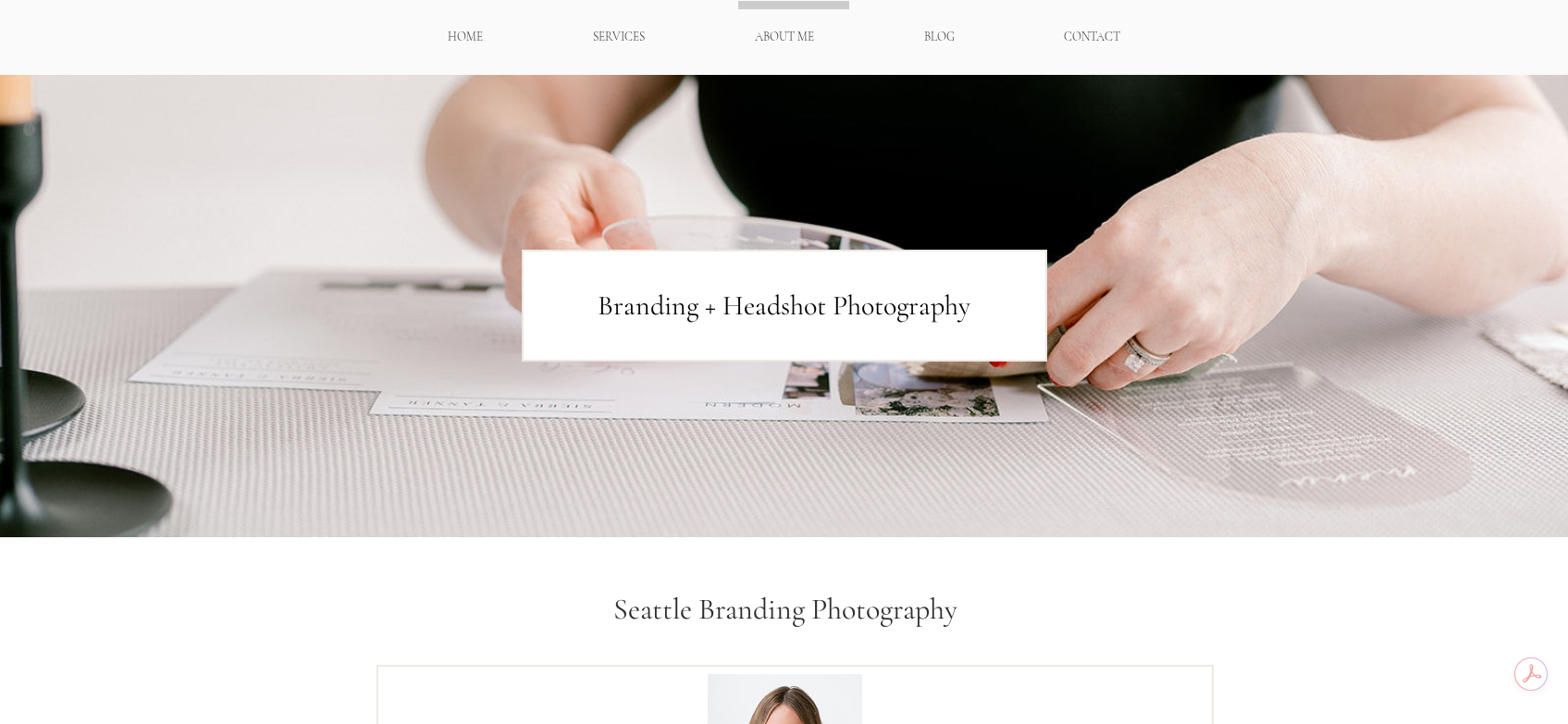
click at [776, 40] on p "ABOUT ME" at bounding box center [784, 37] width 77 height 32
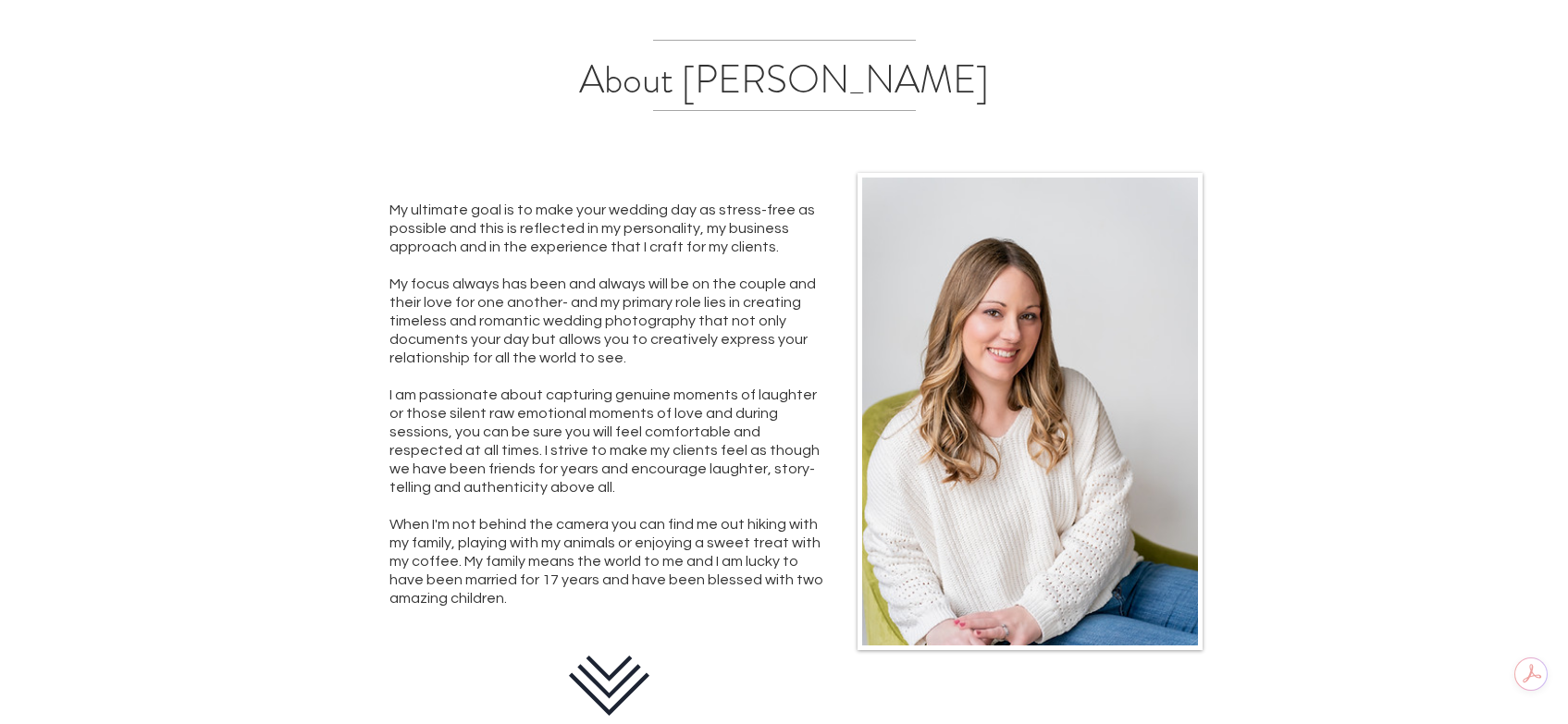
scroll to position [555, 0]
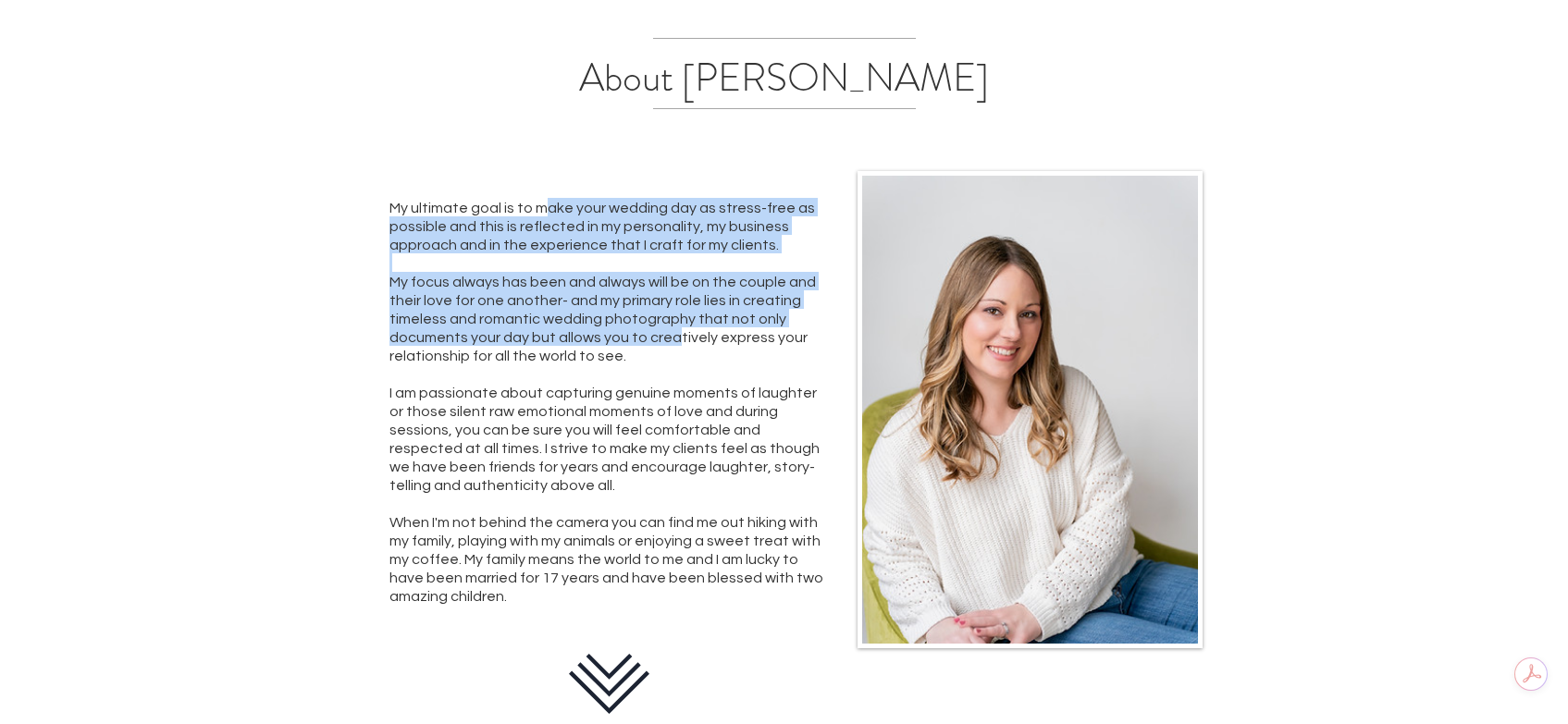
drag, startPoint x: 542, startPoint y: 210, endPoint x: 670, endPoint y: 343, distance: 184.6
click at [670, 343] on div "My ultimate goal is to make your wedding day as stress-free as possible and thi…" at bounding box center [609, 429] width 440 height 463
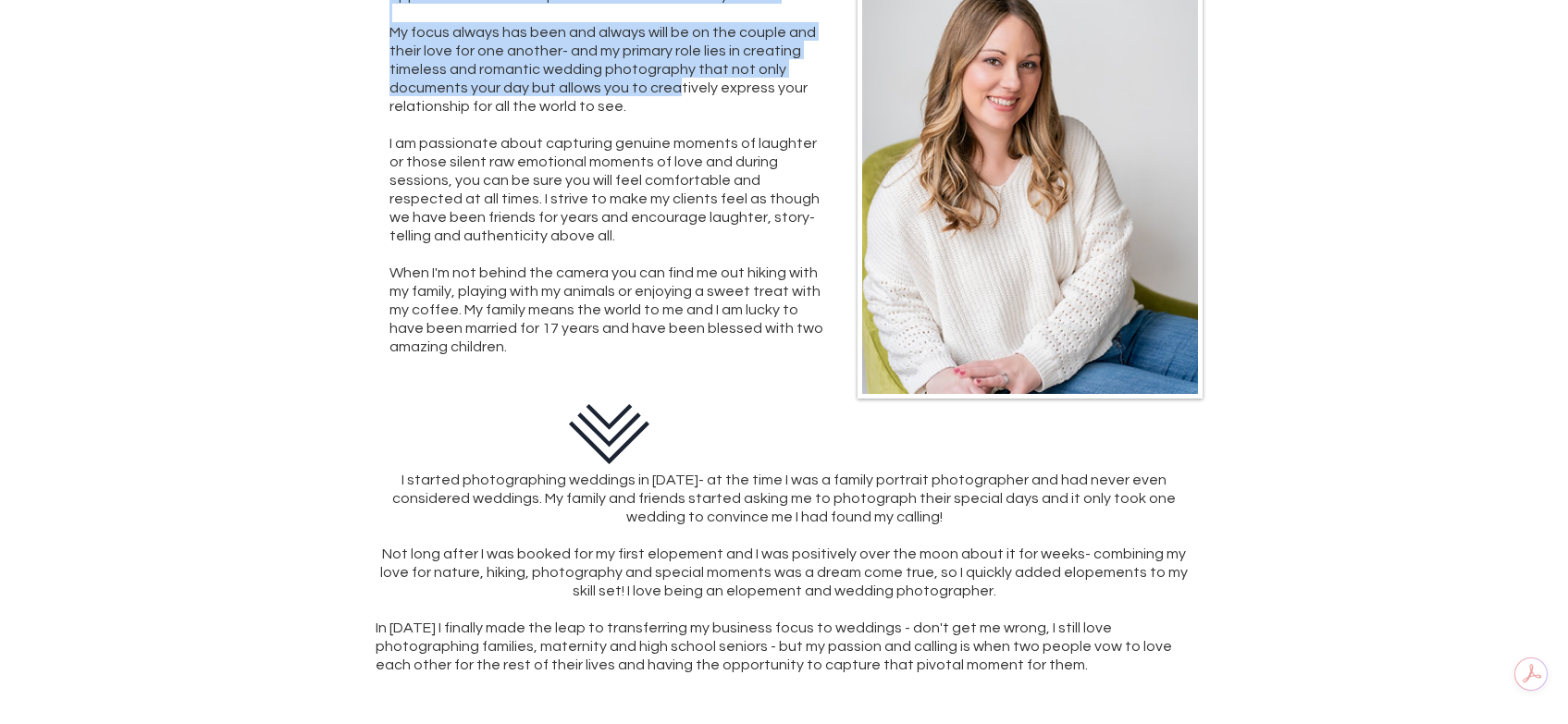
scroll to position [832, 0]
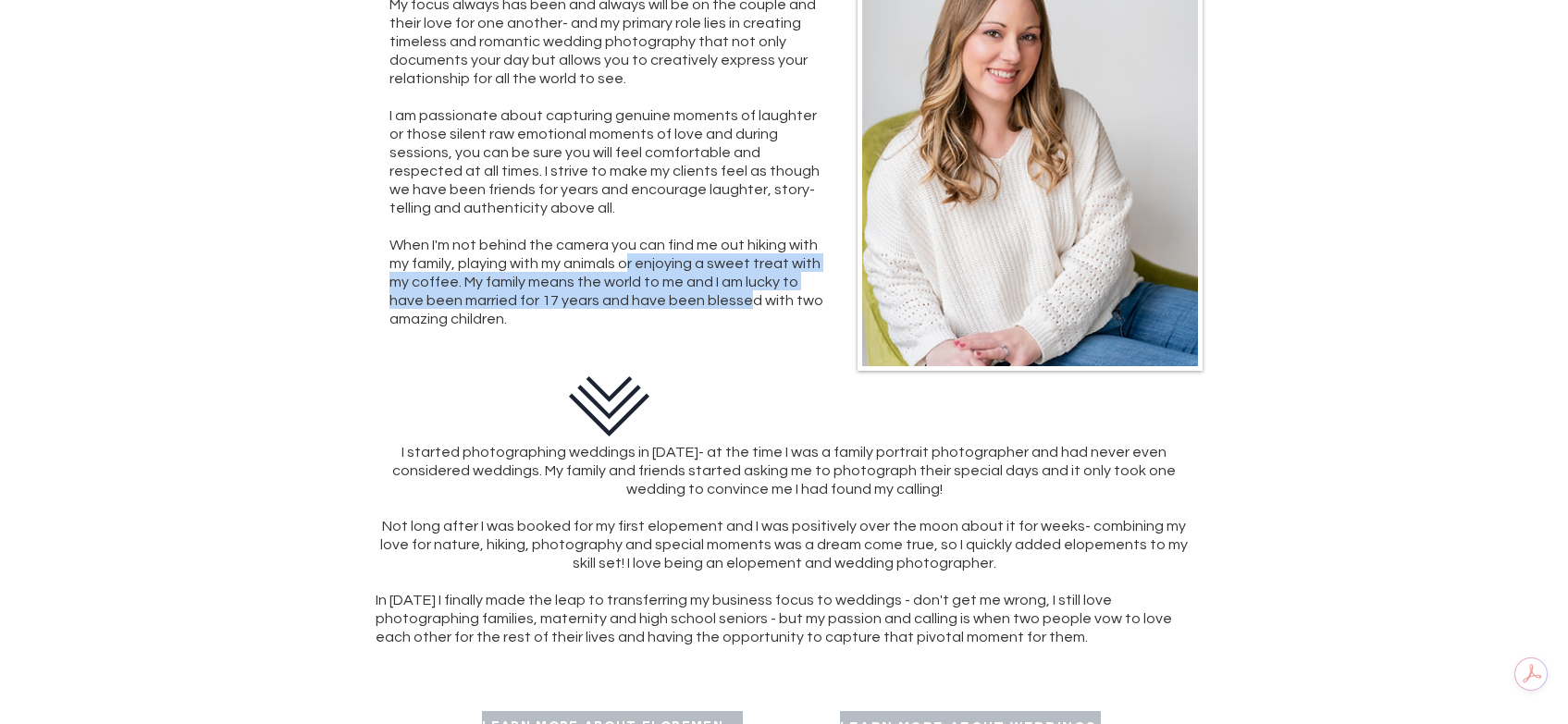
drag, startPoint x: 627, startPoint y: 261, endPoint x: 703, endPoint y: 298, distance: 84.5
click at [703, 298] on span "When I'm not behind the camera you can find me out hiking with my family, playi…" at bounding box center [606, 283] width 434 height 89
click at [604, 276] on span "When I'm not behind the camera you can find me out hiking with my family, playi…" at bounding box center [606, 283] width 434 height 89
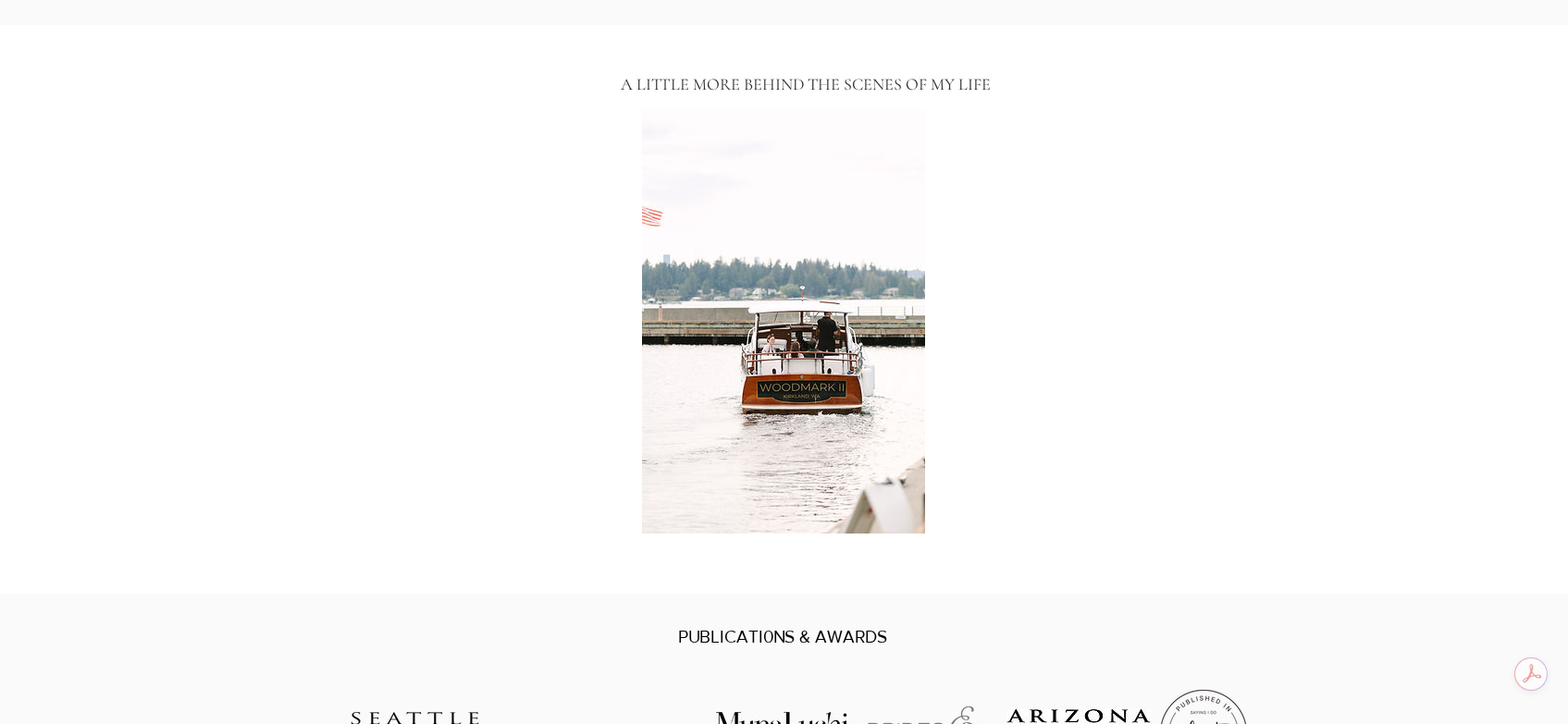
scroll to position [2146, 0]
